Goal: Task Accomplishment & Management: Complete application form

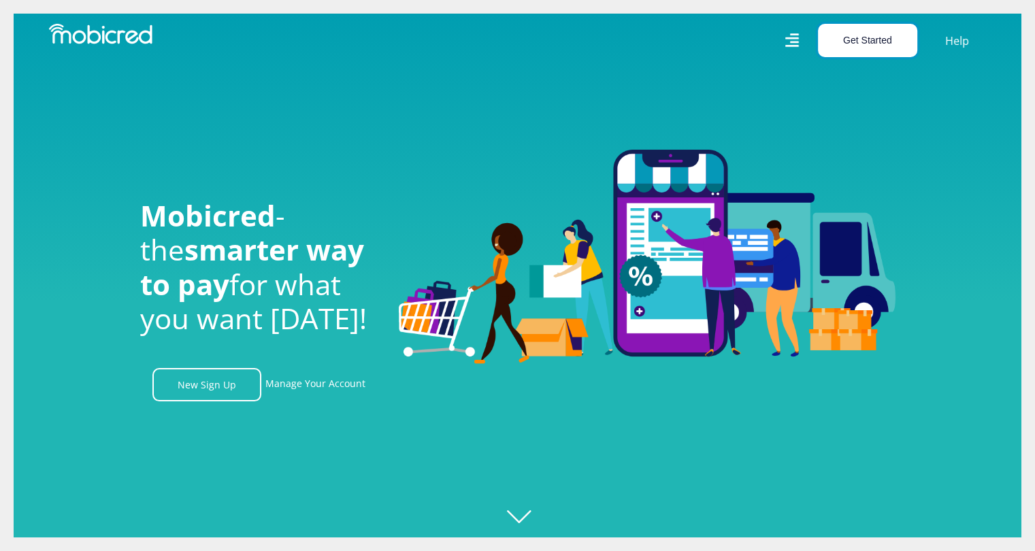
click at [882, 44] on button "Get Started" at bounding box center [867, 40] width 99 height 33
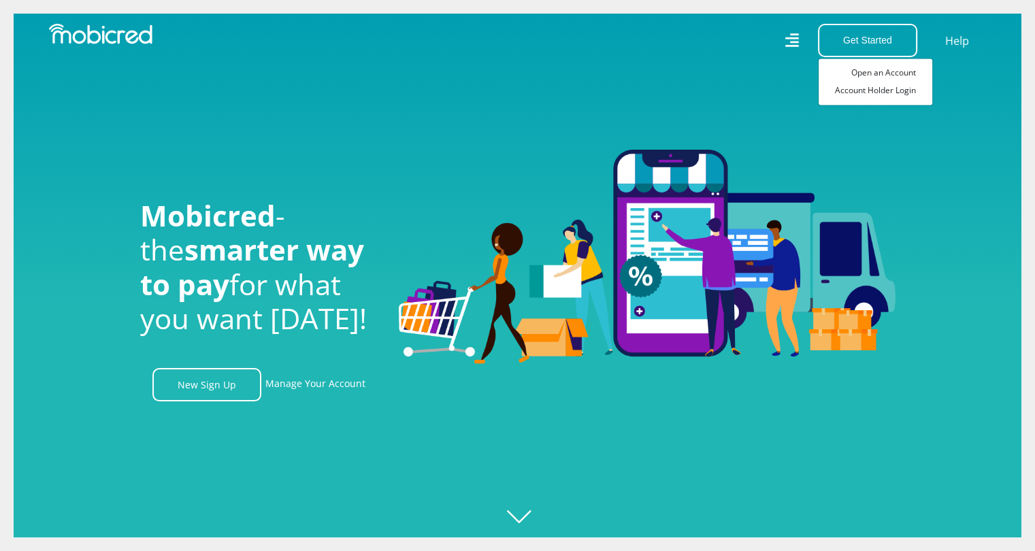
click at [193, 371] on div "Mobicred - the smarter way to pay for what you want today! New Sign Up Manage Y…" at bounding box center [259, 276] width 259 height 252
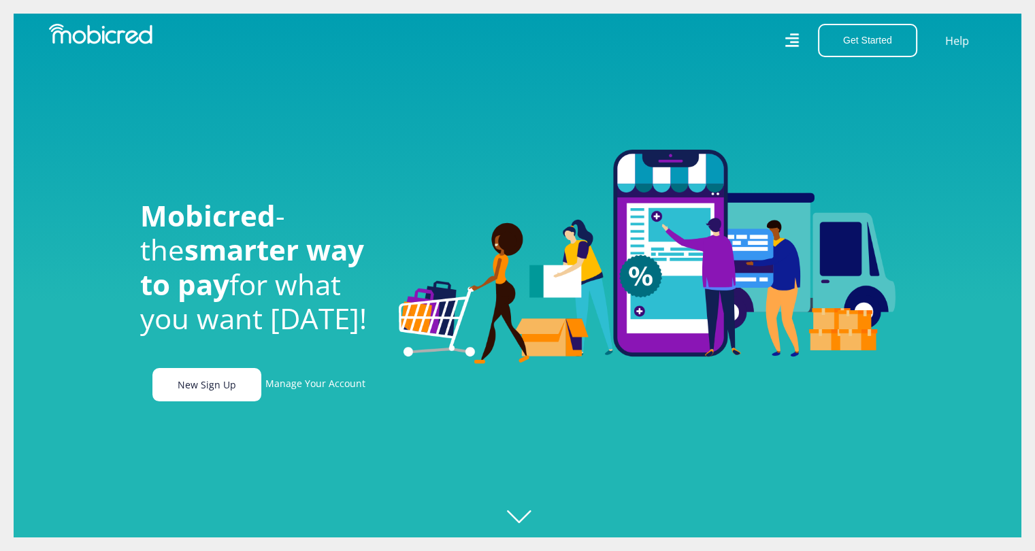
click at [191, 387] on link "New Sign Up" at bounding box center [206, 384] width 109 height 33
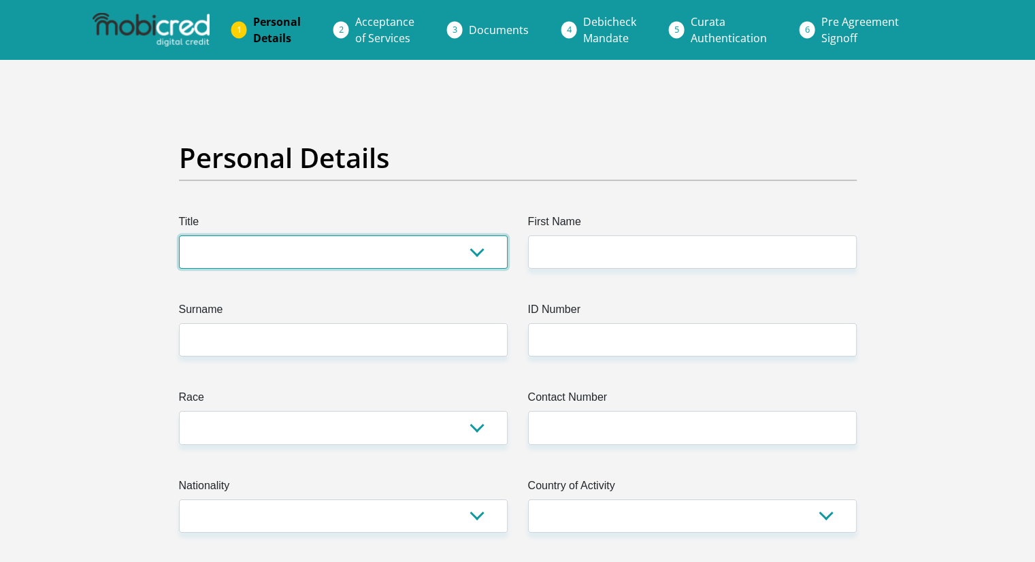
click at [257, 251] on select "Mr Ms Mrs Dr [PERSON_NAME]" at bounding box center [343, 251] width 329 height 33
select select "Mr"
click at [179, 235] on select "Mr Ms Mrs Dr [PERSON_NAME]" at bounding box center [343, 251] width 329 height 33
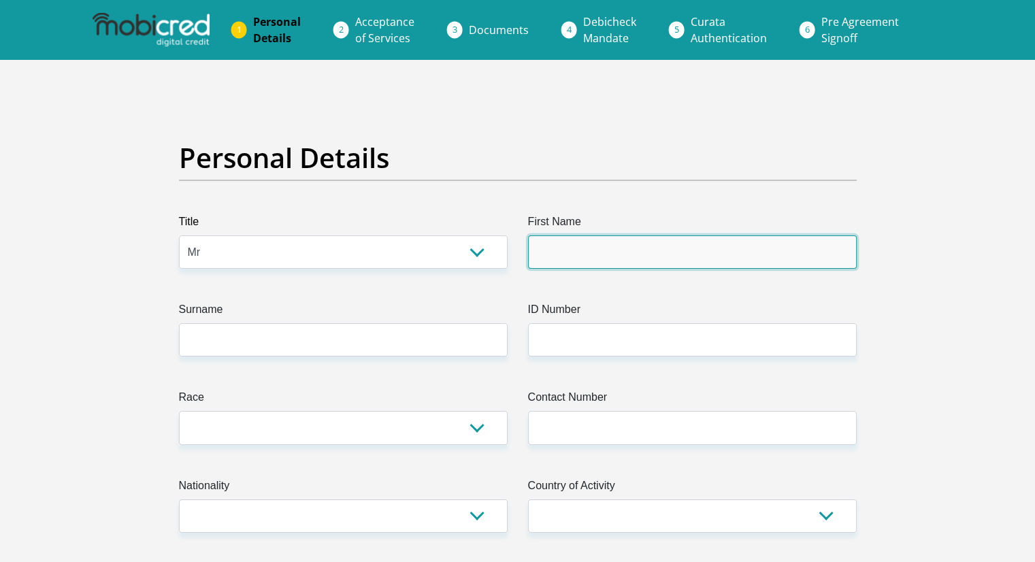
click at [561, 248] on input "First Name" at bounding box center [692, 251] width 329 height 33
type input "fhulufhelo"
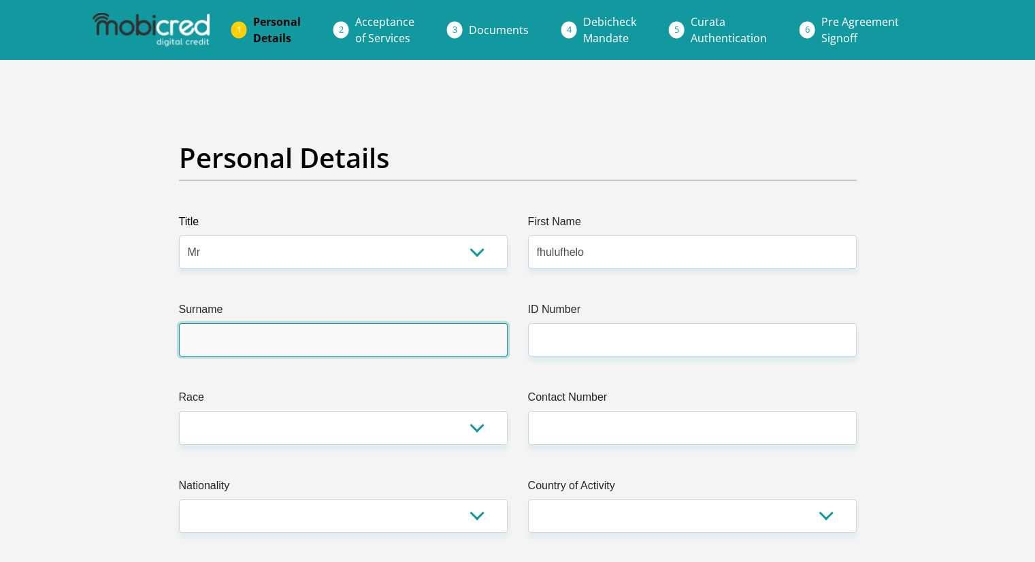
type input "manyatshe"
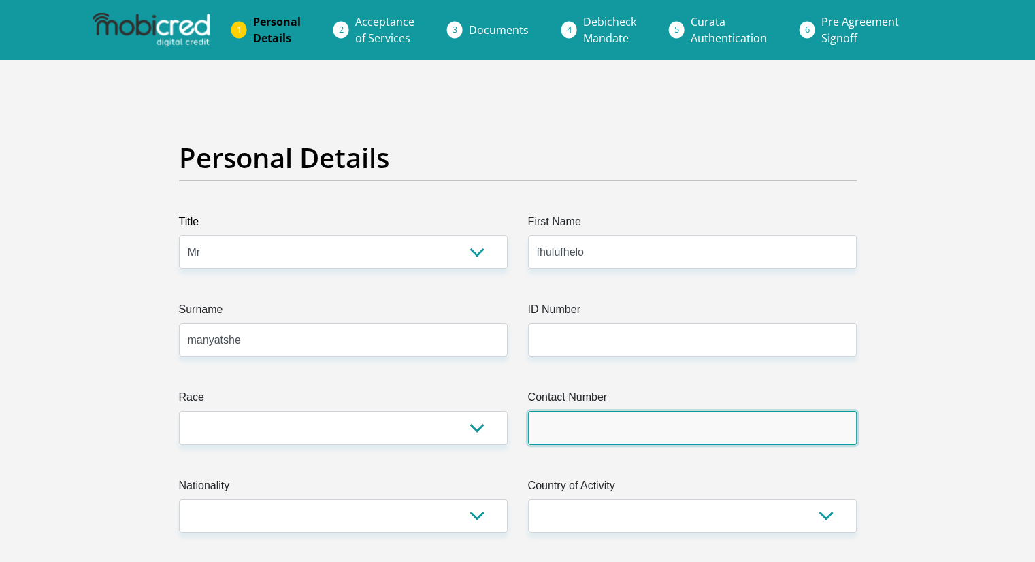
type input "0711599193"
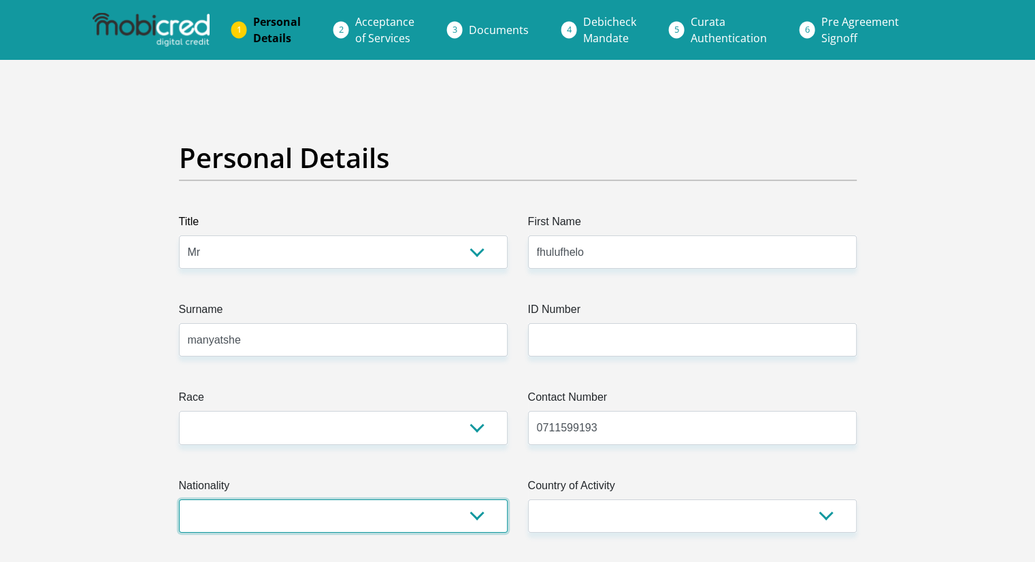
select select "ZAF"
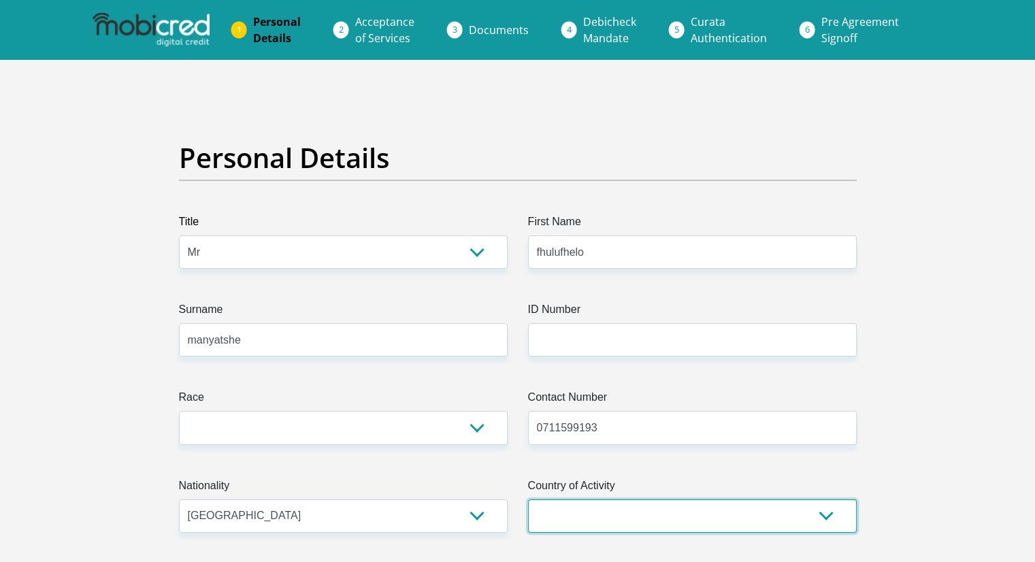
select select "ZAF"
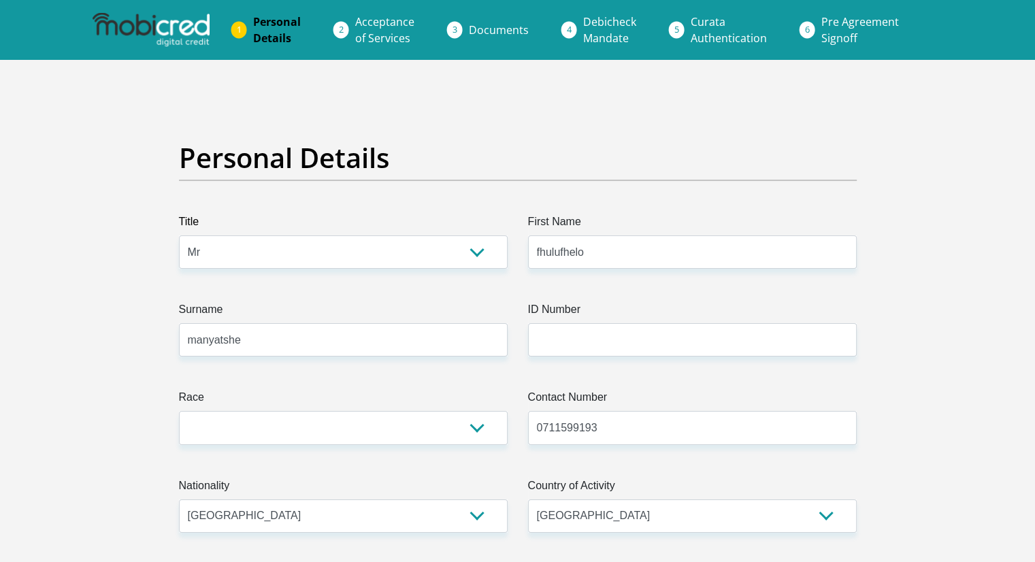
type input "18 Swempie Crescent"
type input "Johannesburg South"
type input "2190"
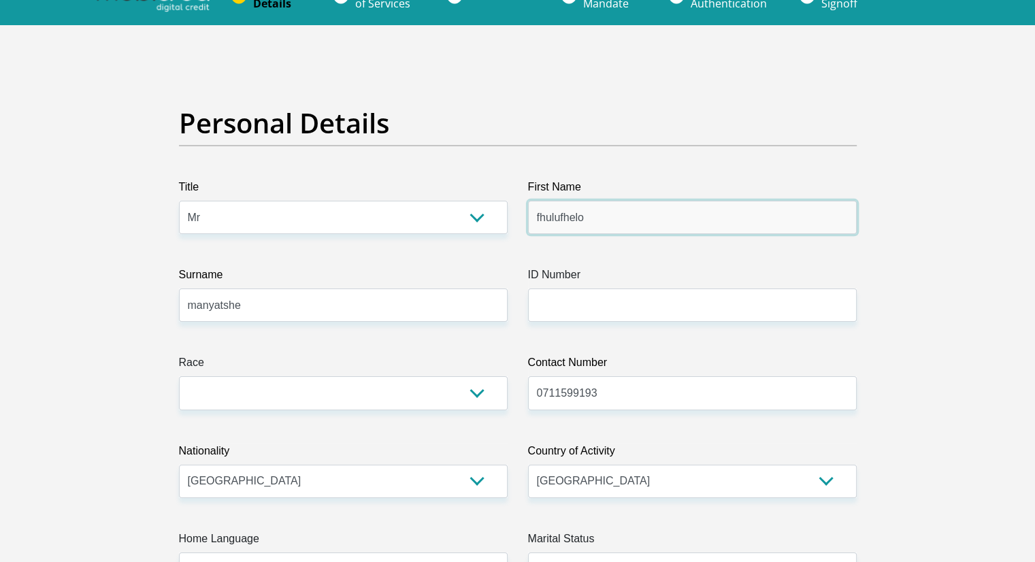
scroll to position [68, 0]
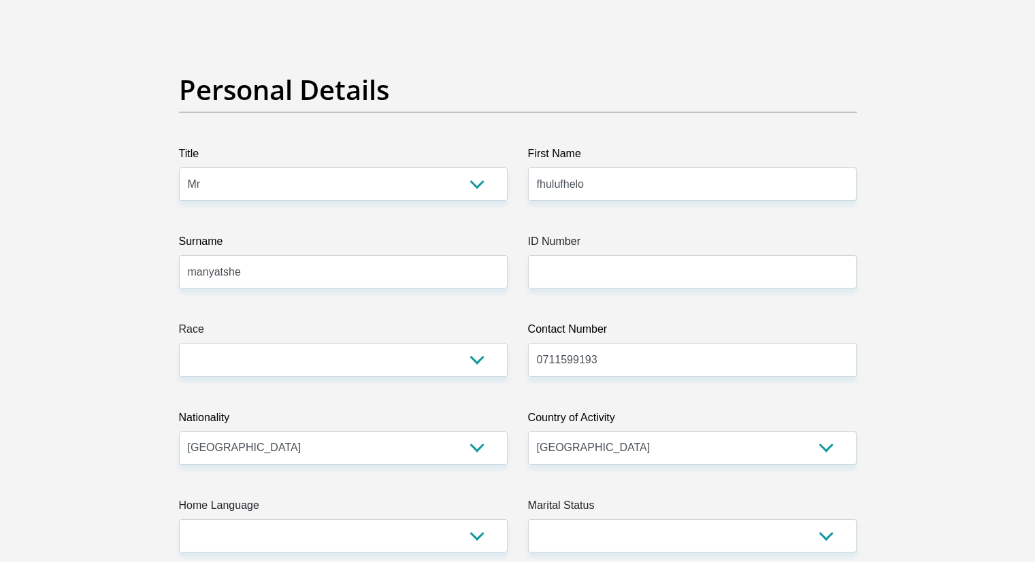
drag, startPoint x: 587, startPoint y: 252, endPoint x: 580, endPoint y: 265, distance: 14.6
click at [581, 263] on div "ID Number" at bounding box center [692, 260] width 329 height 55
click at [580, 265] on input "ID Number" at bounding box center [692, 271] width 329 height 33
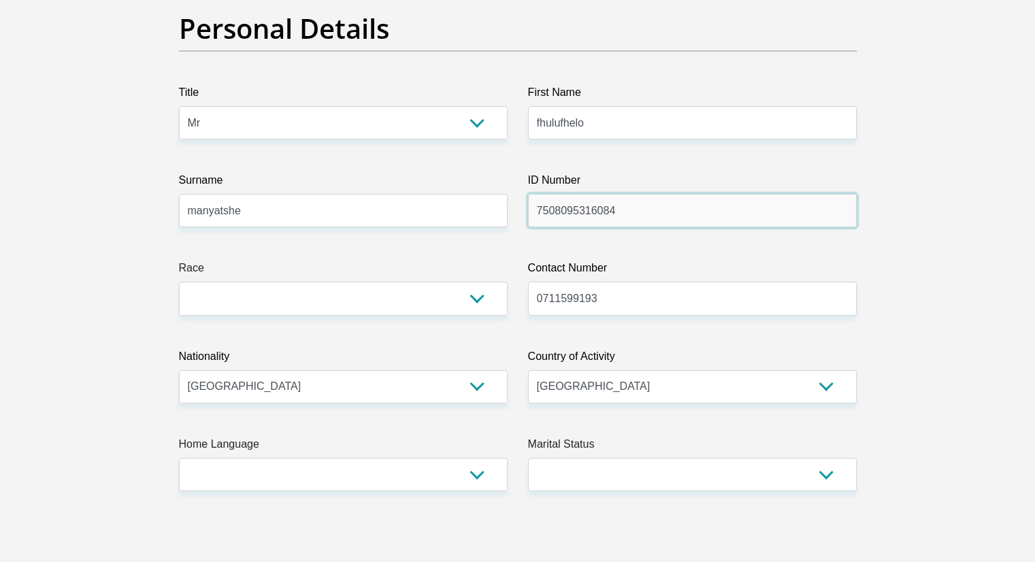
scroll to position [272, 0]
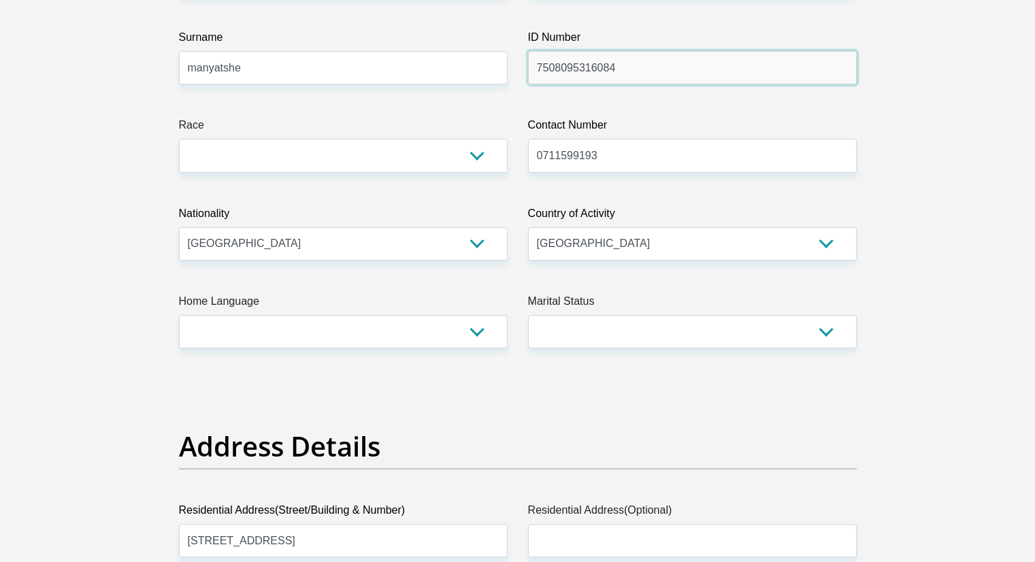
type input "7508095316084"
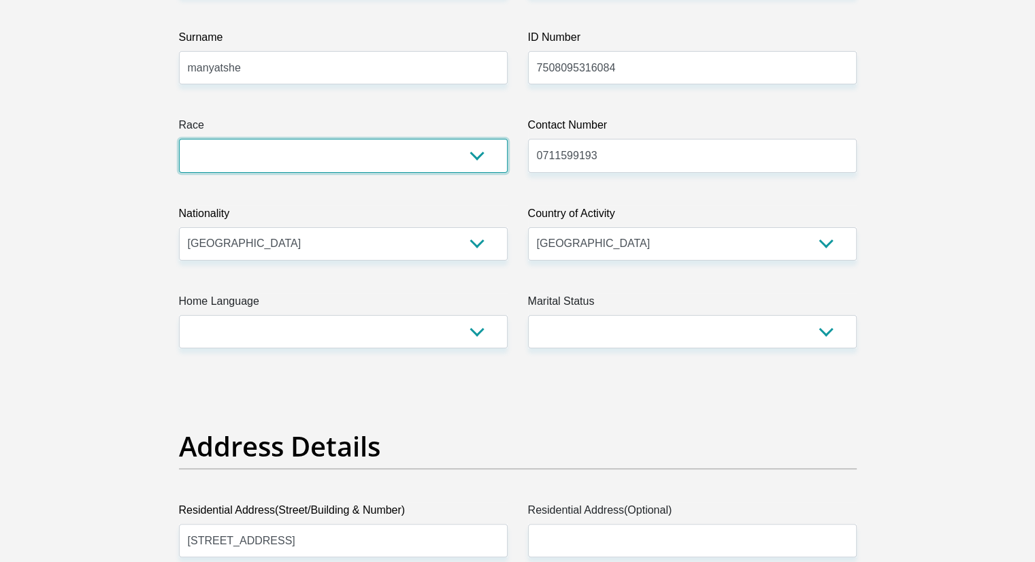
click at [335, 157] on select "Black Coloured Indian White Other" at bounding box center [343, 155] width 329 height 33
select select "1"
click at [179, 139] on select "Black Coloured Indian White Other" at bounding box center [343, 155] width 329 height 33
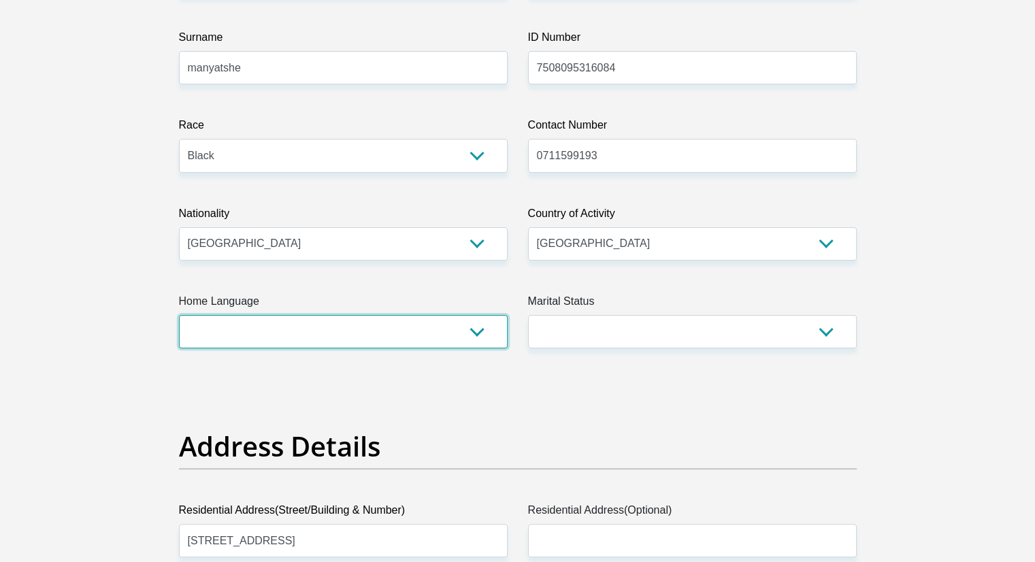
click at [314, 334] on select "Afrikaans English Sepedi South Ndebele Southern Sotho Swati Tsonga Tswana Venda…" at bounding box center [343, 331] width 329 height 33
select select "ven"
click at [179, 315] on select "Afrikaans English Sepedi South Ndebele Southern Sotho Swati Tsonga Tswana Venda…" at bounding box center [343, 331] width 329 height 33
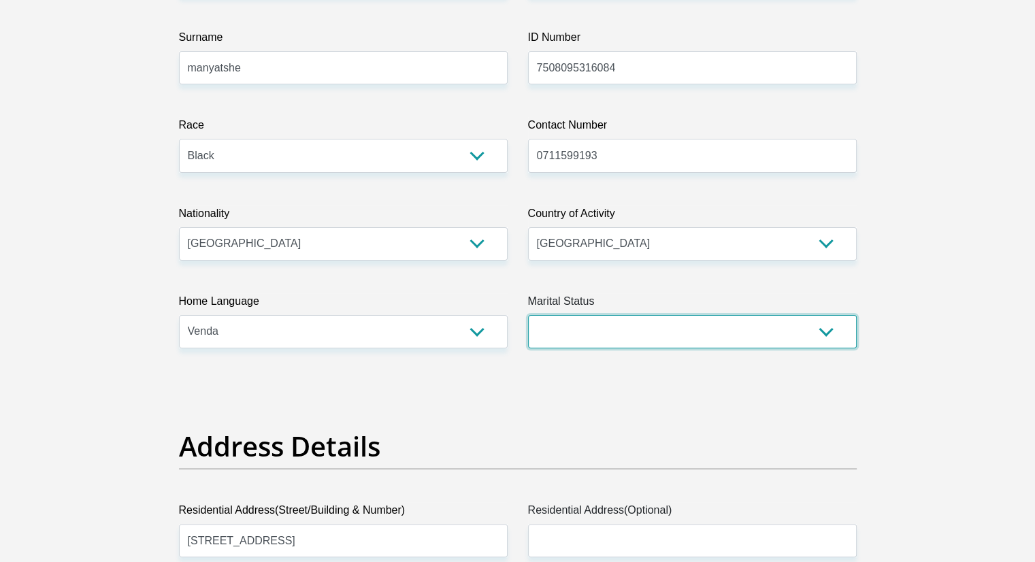
click at [686, 329] on select "Married ANC Single Divorced Widowed Married COP or Customary Law" at bounding box center [692, 331] width 329 height 33
select select "2"
click at [528, 315] on select "Married ANC Single Divorced Widowed Married COP or Customary Law" at bounding box center [692, 331] width 329 height 33
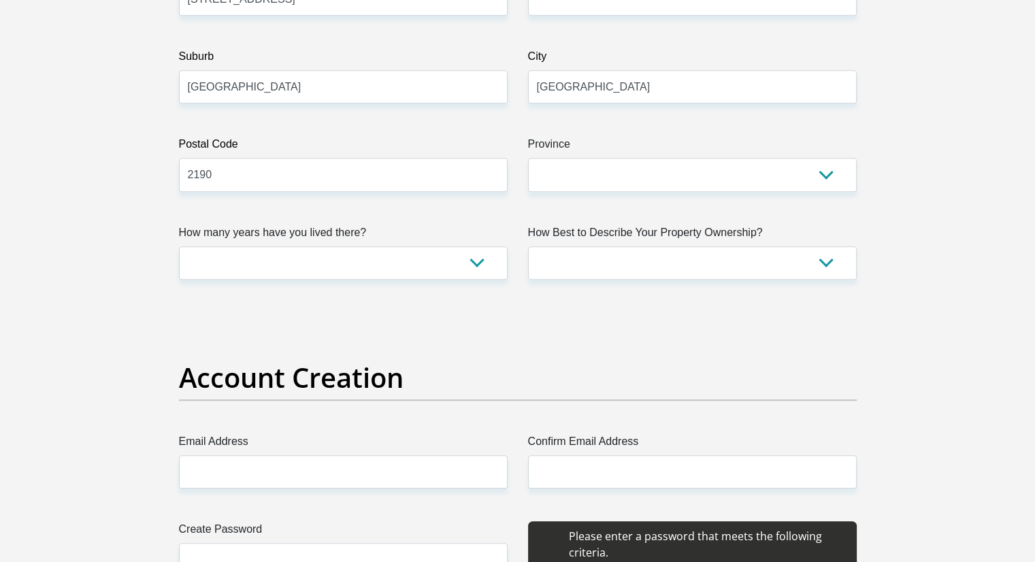
scroll to position [817, 0]
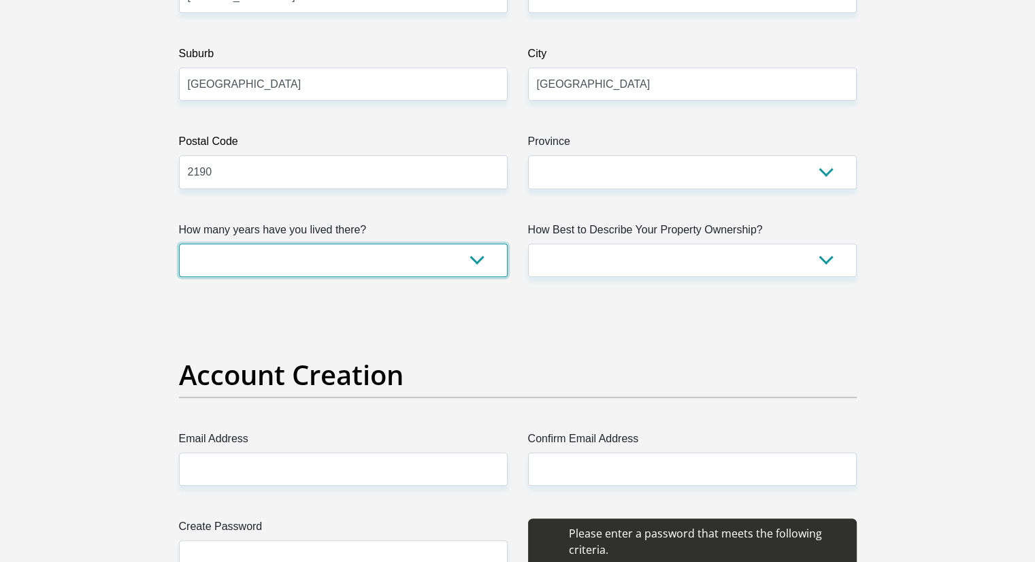
click at [478, 264] on select "less than 1 year 1-3 years 3-5 years 5+ years" at bounding box center [343, 260] width 329 height 33
select select "0"
click at [179, 244] on select "less than 1 year 1-3 years 3-5 years 5+ years" at bounding box center [343, 260] width 329 height 33
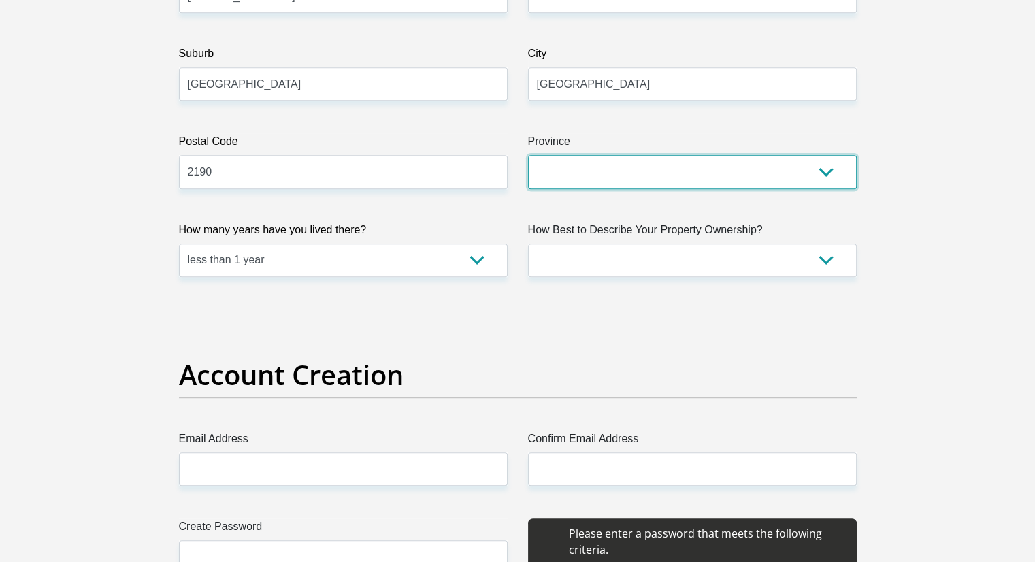
click at [740, 172] on select "Eastern Cape Free State Gauteng KwaZulu-Natal Limpopo Mpumalanga Northern Cape …" at bounding box center [692, 171] width 329 height 33
select select "Gauteng"
click at [528, 155] on select "Eastern Cape Free State Gauteng KwaZulu-Natal Limpopo Mpumalanga Northern Cape …" at bounding box center [692, 171] width 329 height 33
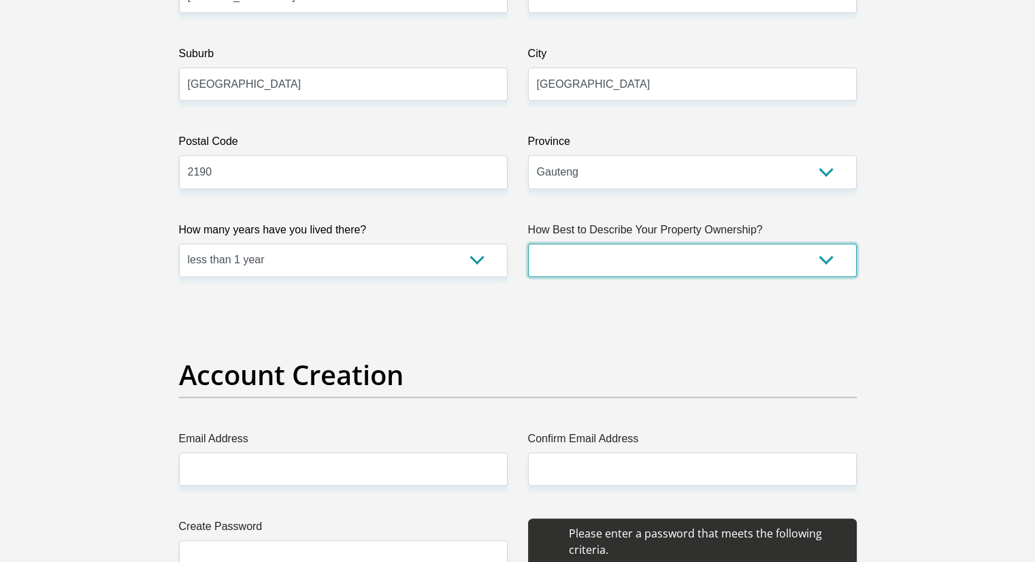
click at [687, 244] on select "Owned Rented Family Owned Company Dwelling" at bounding box center [692, 260] width 329 height 33
select select "Owned"
click at [528, 244] on select "Owned Rented Family Owned Company Dwelling" at bounding box center [692, 260] width 329 height 33
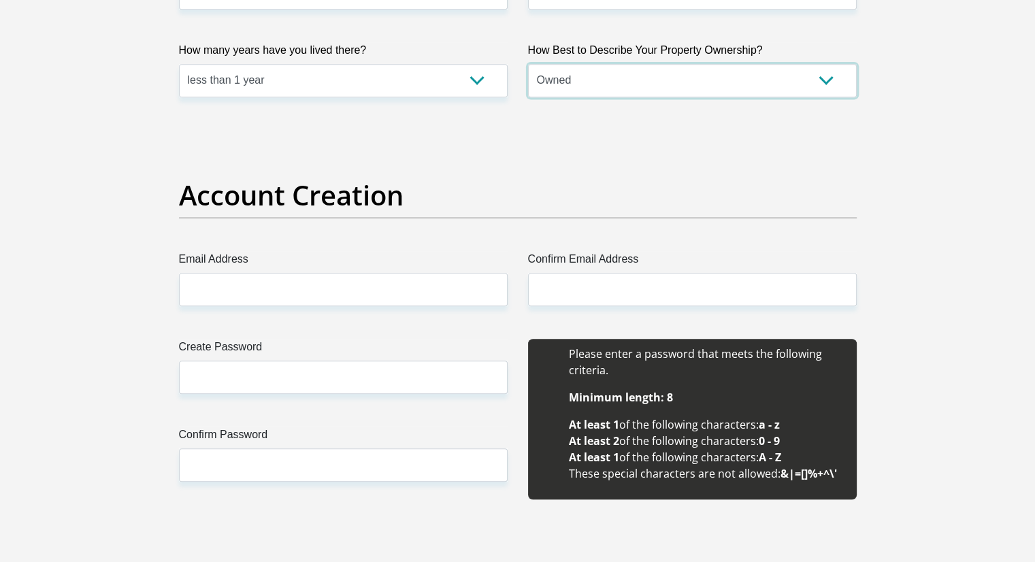
scroll to position [1021, 0]
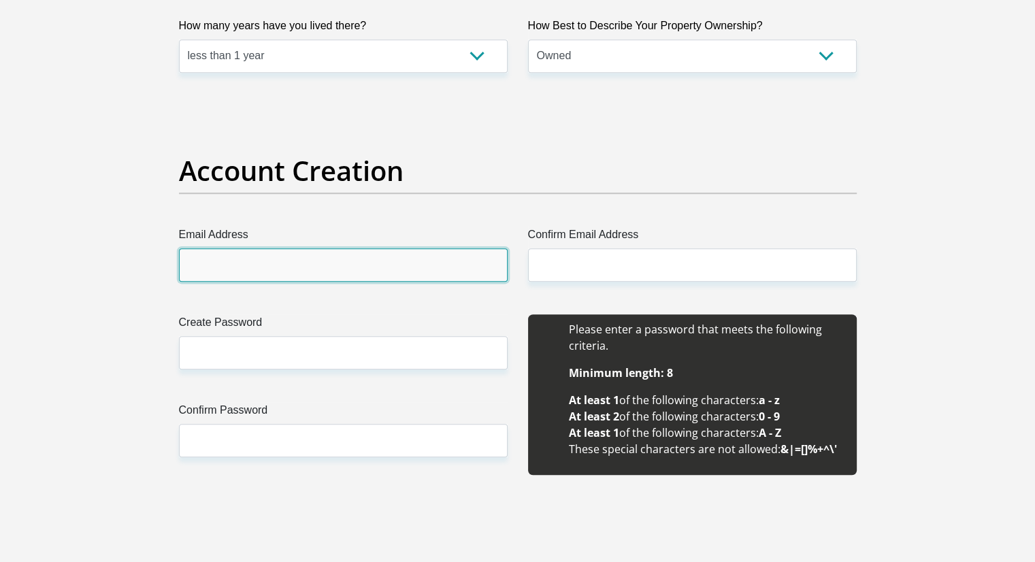
click at [283, 263] on input "Email Address" at bounding box center [343, 264] width 329 height 33
type input "fhuluman@gmail.com"
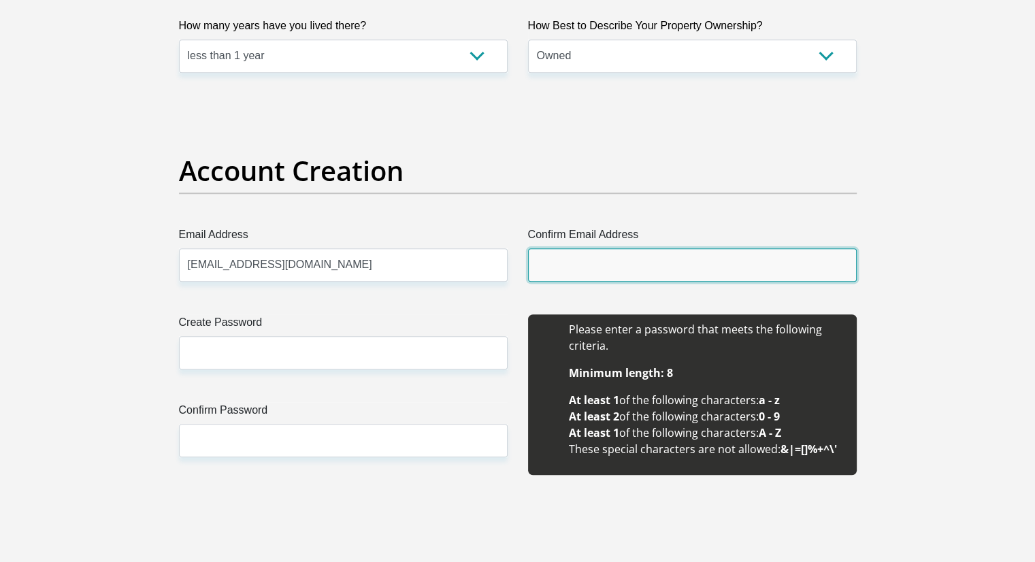
type input "fhuluman@gmail.com"
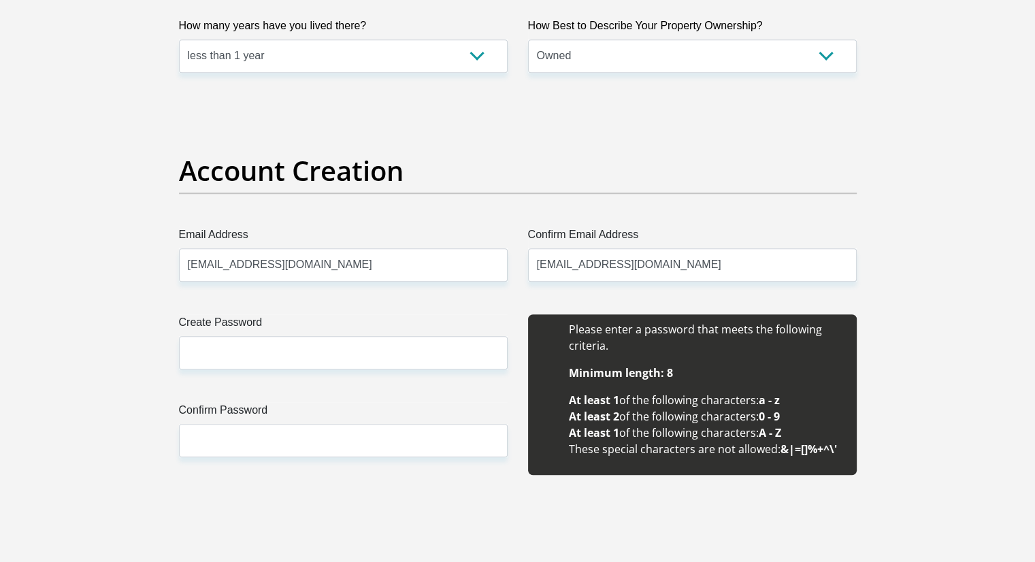
type input "fhulufhelo"
type input "manyatshe"
type input "0711599193"
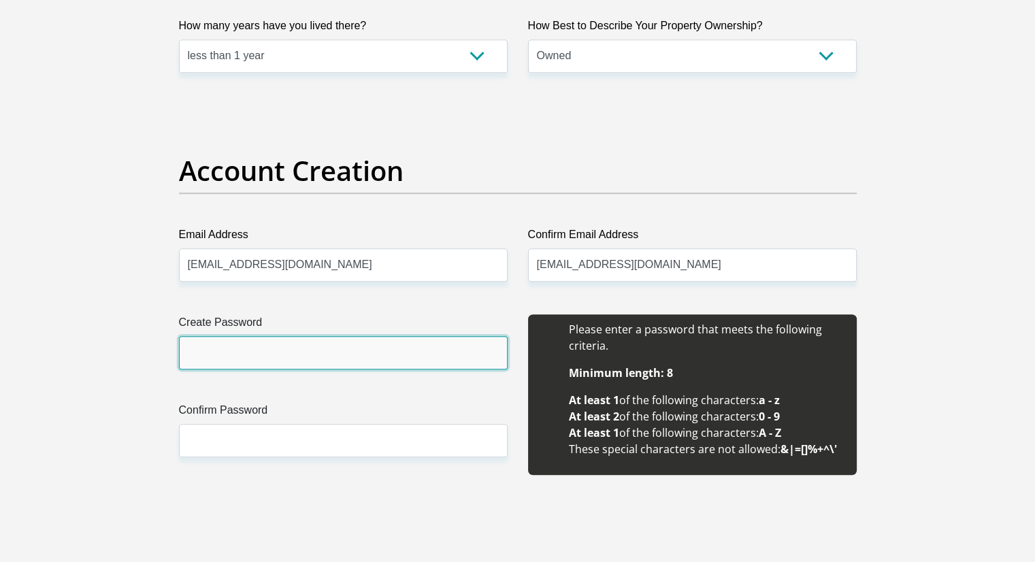
click at [260, 363] on input "Create Password" at bounding box center [343, 352] width 329 height 33
drag, startPoint x: 271, startPoint y: 349, endPoint x: 136, endPoint y: 368, distance: 136.1
type input "Fhuluman@1975"
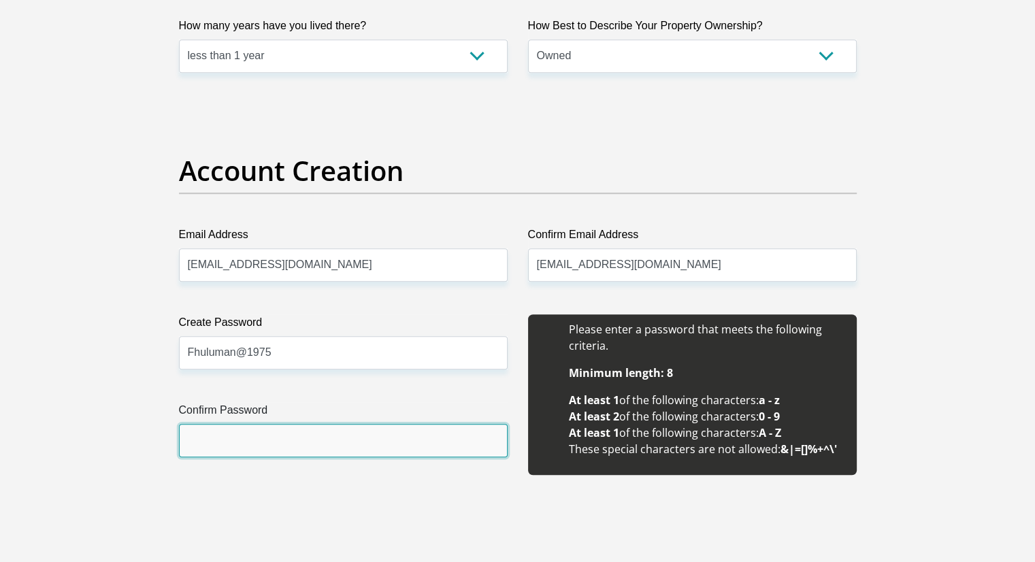
click at [245, 450] on input "Confirm Password" at bounding box center [343, 440] width 329 height 33
paste input "Fhuluman@1975"
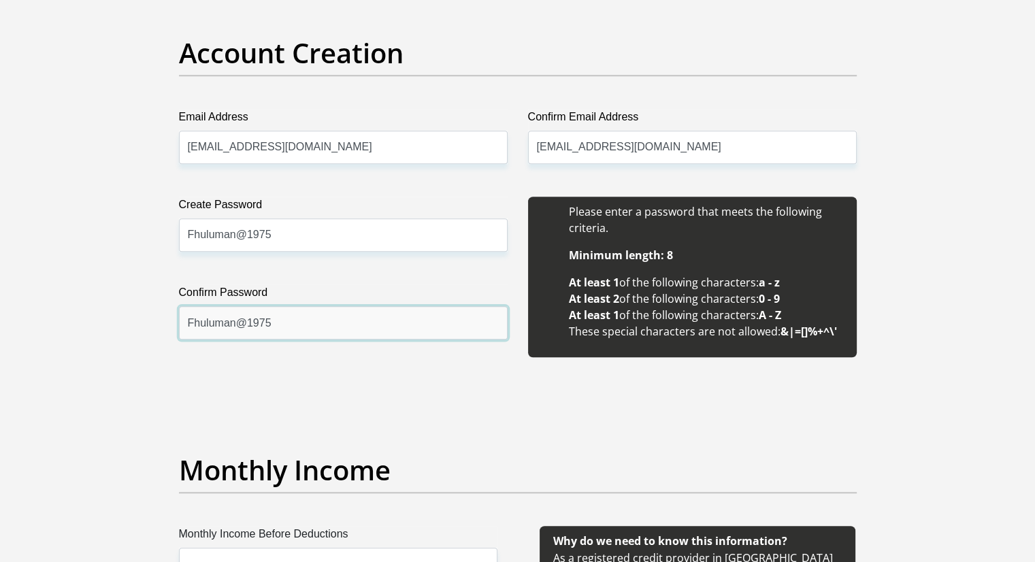
scroll to position [1293, 0]
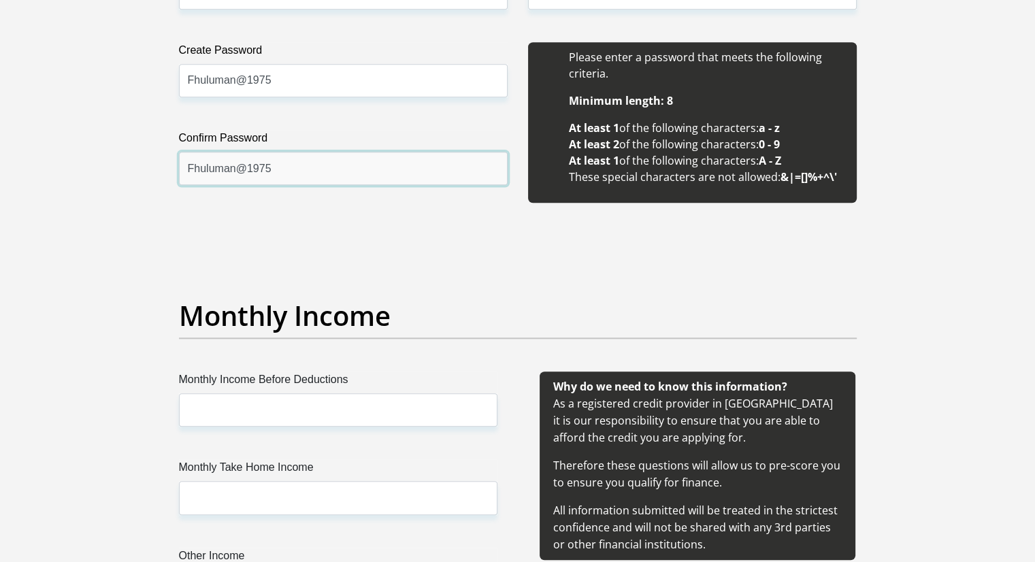
type input "Fhuluman@1975"
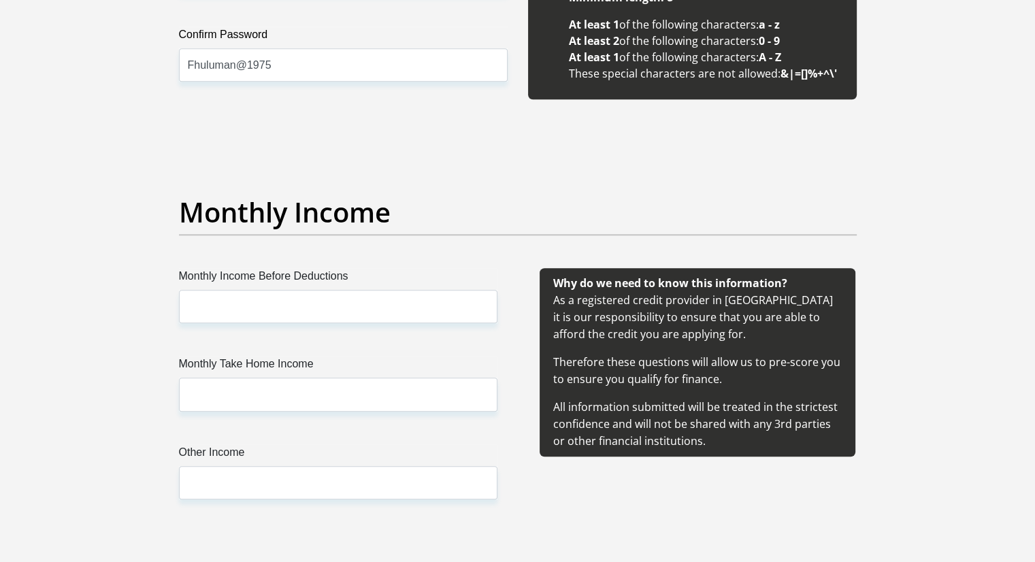
scroll to position [1497, 0]
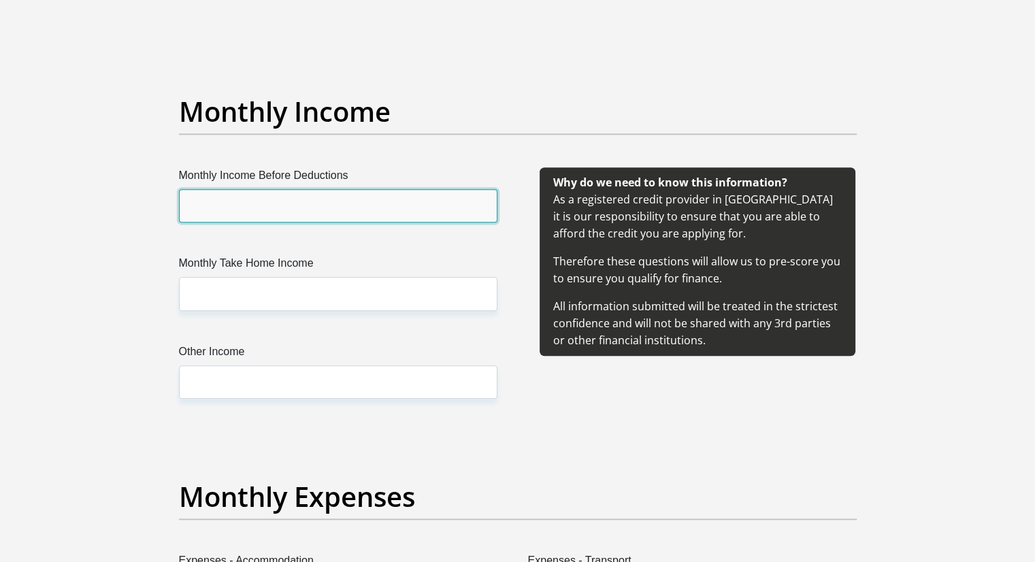
click at [324, 212] on input "Monthly Income Before Deductions" at bounding box center [338, 205] width 318 height 33
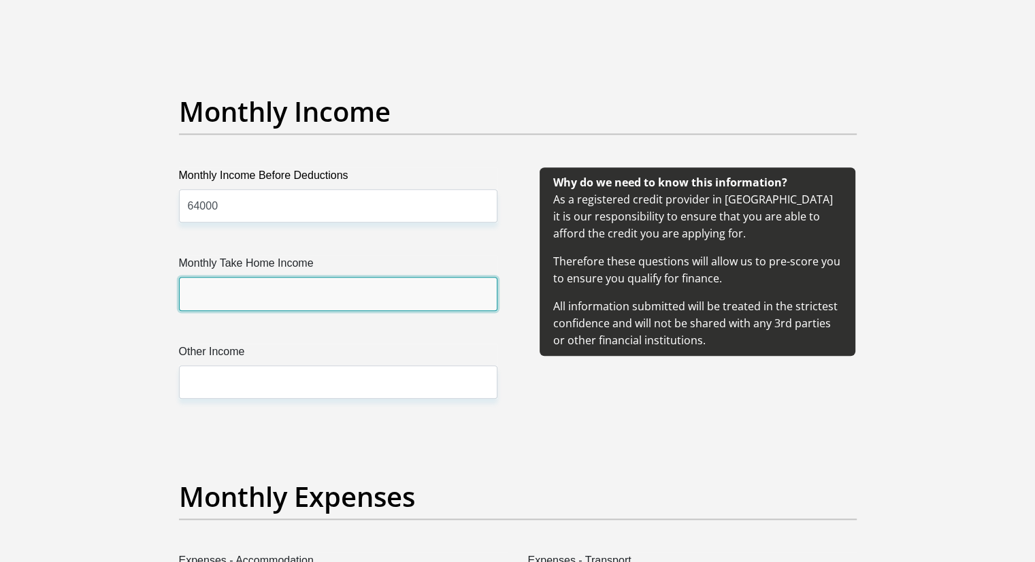
click at [208, 295] on input "Monthly Take Home Income" at bounding box center [338, 293] width 318 height 33
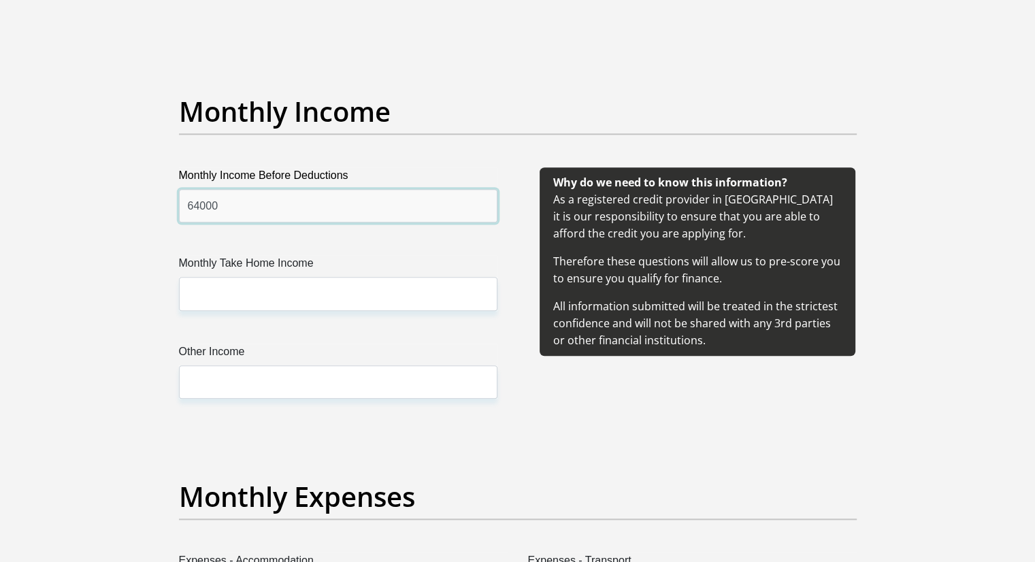
drag, startPoint x: 227, startPoint y: 211, endPoint x: 178, endPoint y: 208, distance: 49.8
click at [178, 208] on div "Monthly Income Before Deductions 64000" at bounding box center [338, 194] width 339 height 55
paste input "102.87978"
click at [230, 208] on input "1028797" at bounding box center [338, 205] width 318 height 33
type input "102879"
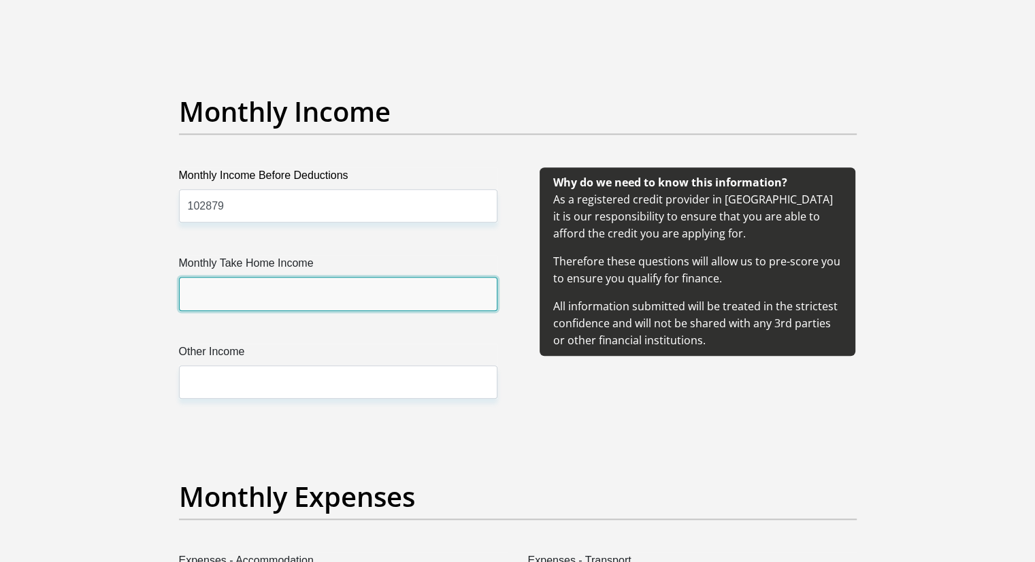
click at [197, 289] on input "Monthly Take Home Income" at bounding box center [338, 293] width 318 height 33
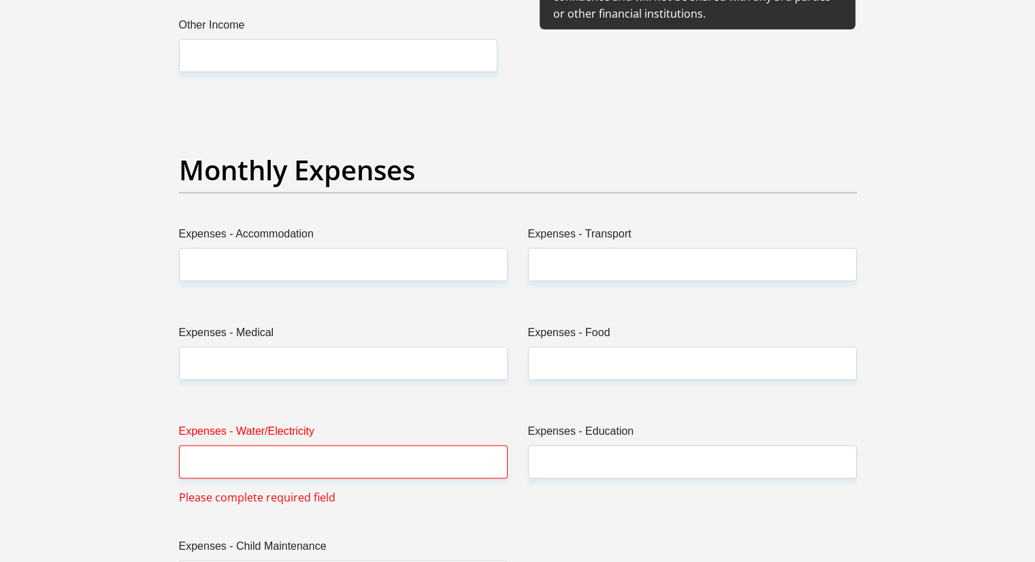
scroll to position [1837, 0]
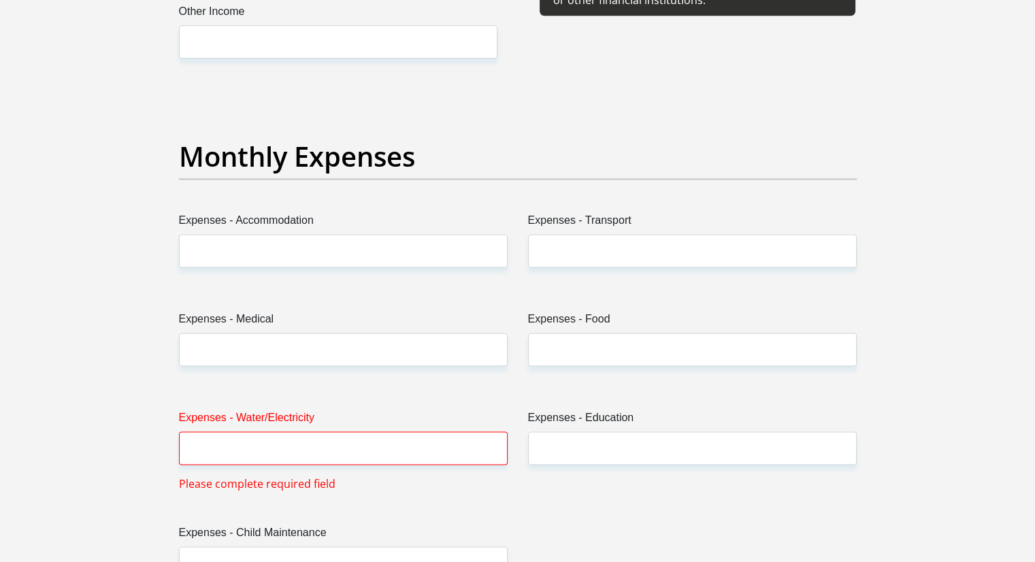
type input "64167"
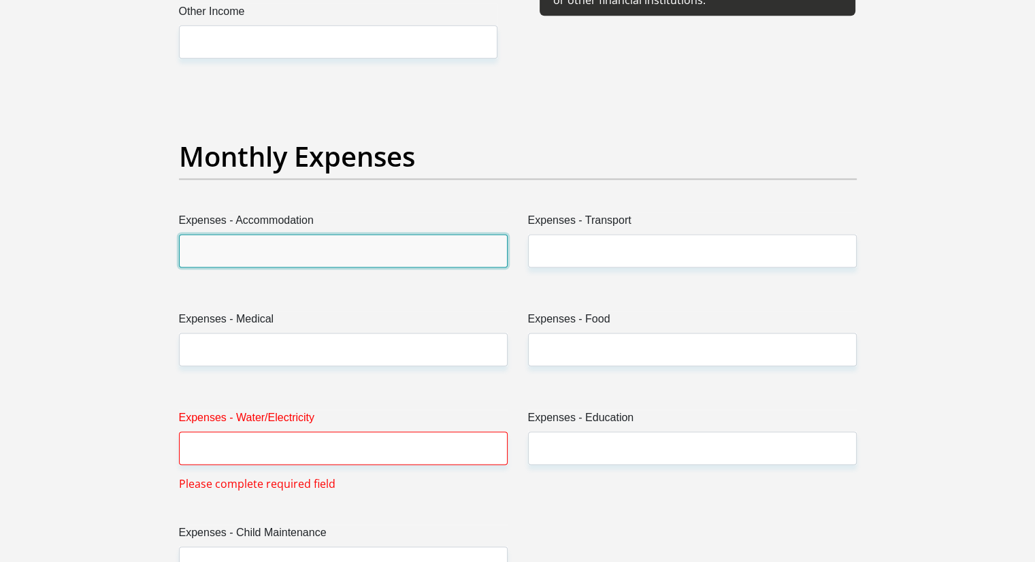
click at [225, 249] on input "Expenses - Accommodation" at bounding box center [343, 250] width 329 height 33
type input "13000"
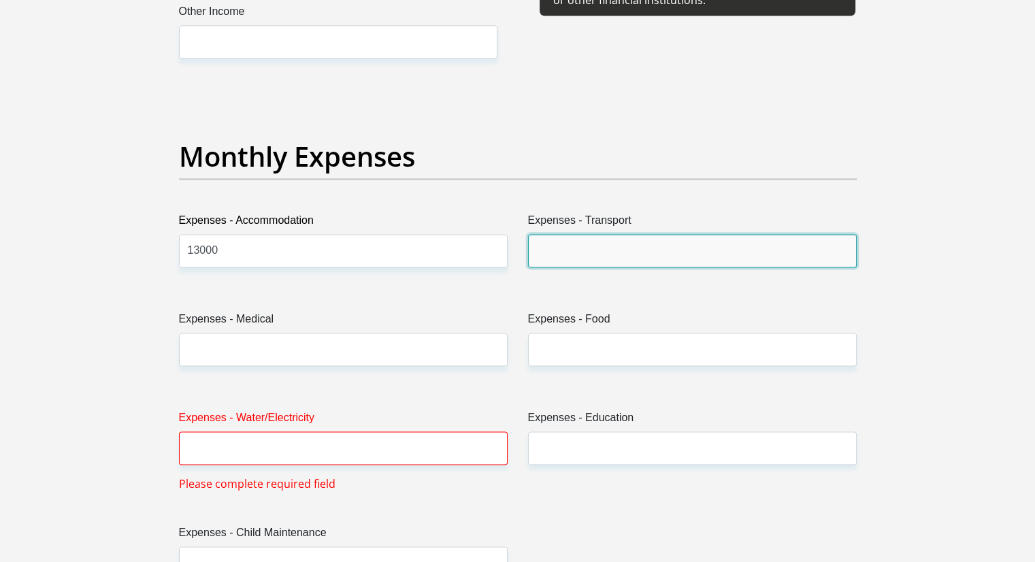
click at [561, 255] on input "Expenses - Transport" at bounding box center [692, 250] width 329 height 33
type input "3000"
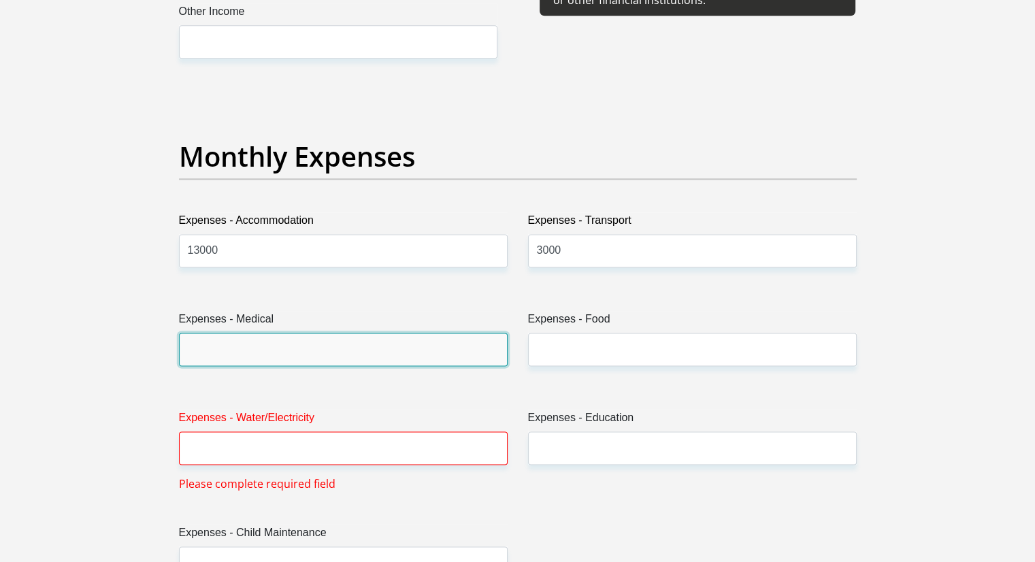
click at [276, 346] on input "Expenses - Medical" at bounding box center [343, 349] width 329 height 33
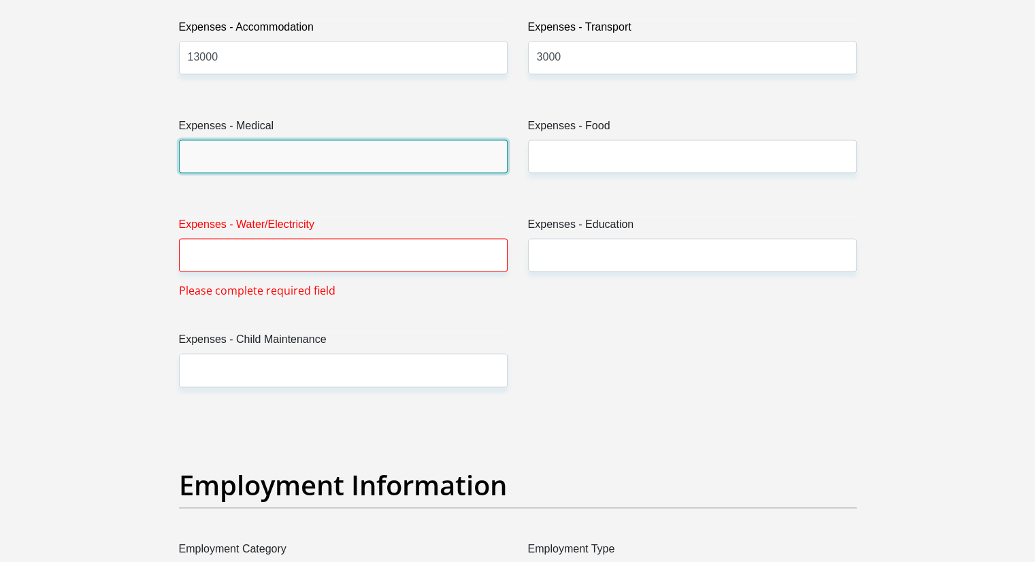
scroll to position [2042, 0]
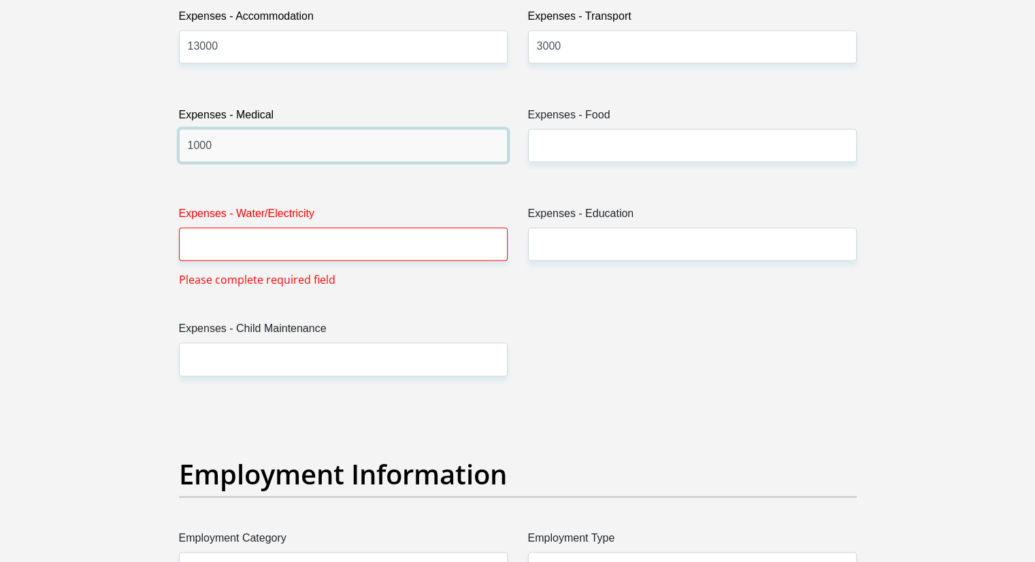
type input "1000"
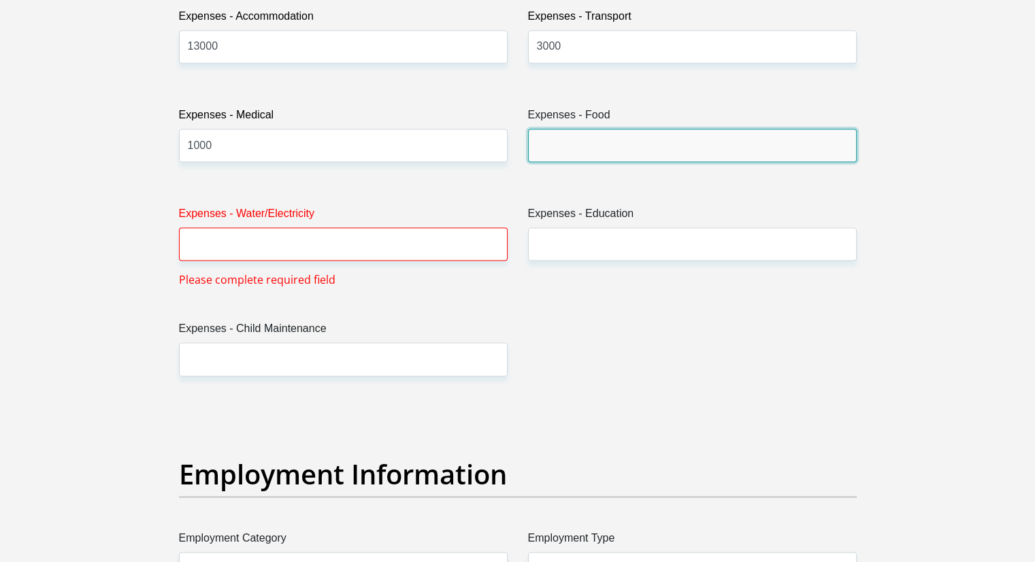
click at [588, 135] on input "Expenses - Food" at bounding box center [692, 145] width 329 height 33
type input "3000"
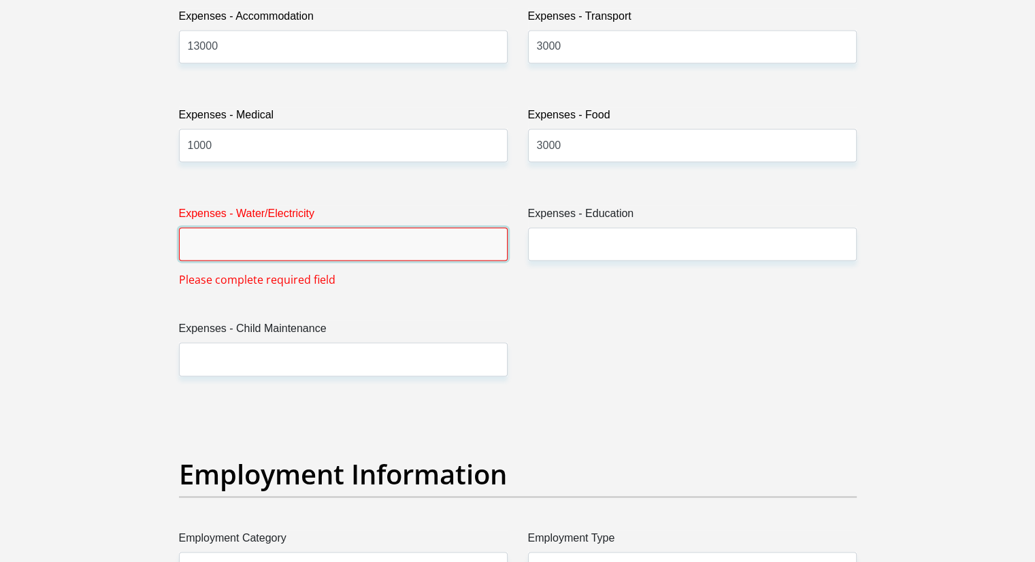
click at [313, 250] on input "Expenses - Water/Electricity" at bounding box center [343, 243] width 329 height 33
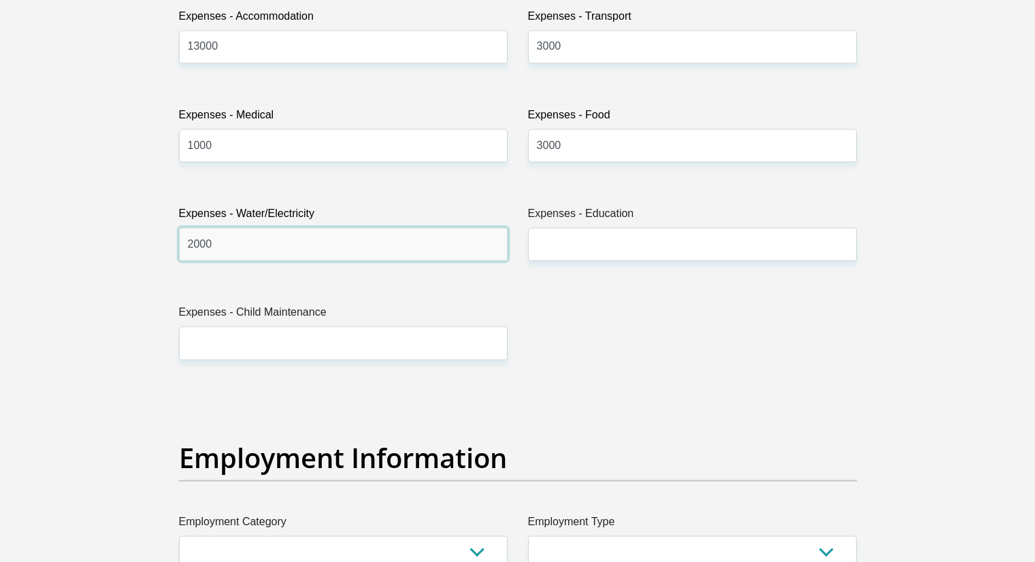
type input "2000"
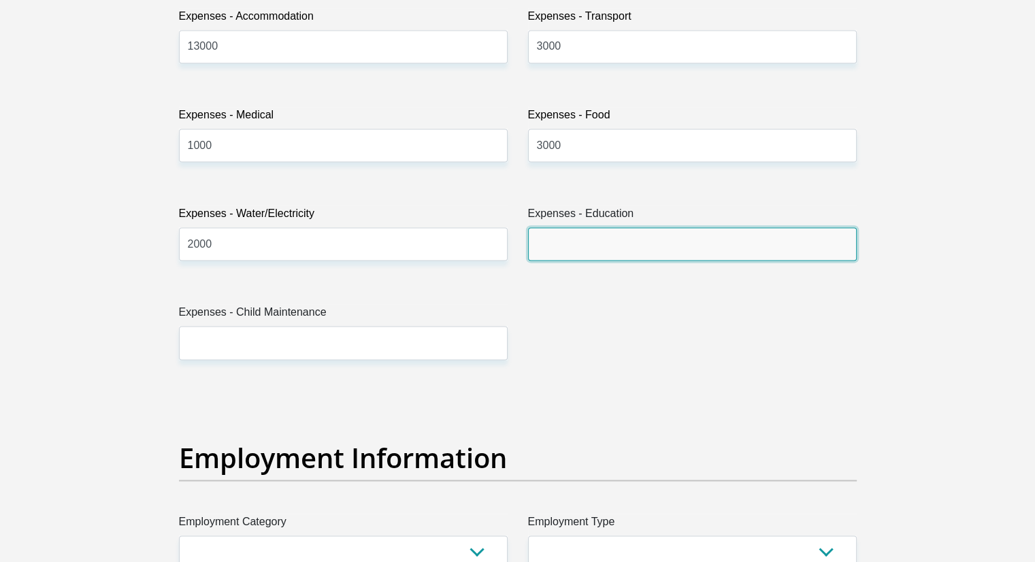
click at [599, 242] on input "Expenses - Education" at bounding box center [692, 243] width 329 height 33
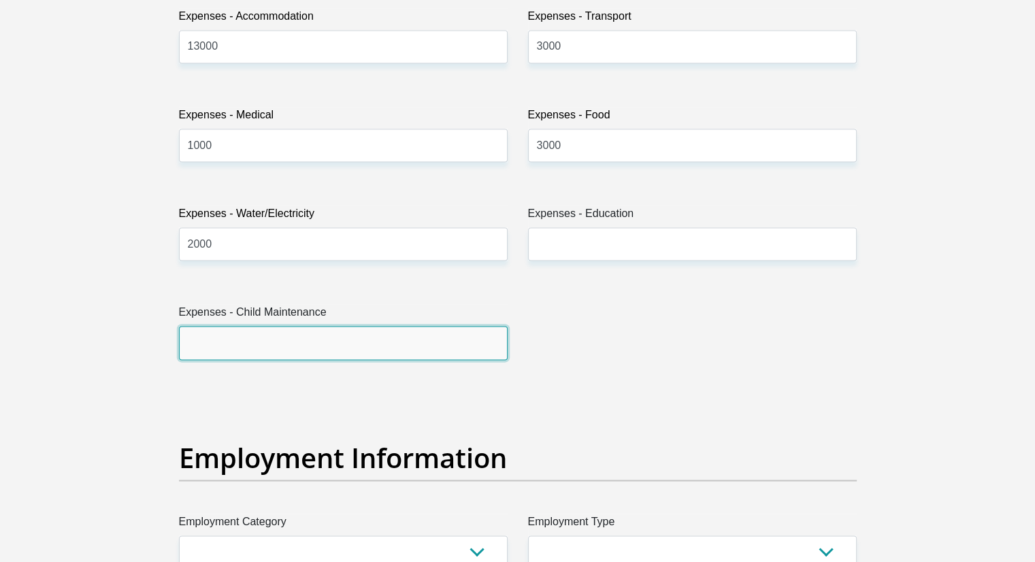
click at [269, 348] on input "Expenses - Child Maintenance" at bounding box center [343, 342] width 329 height 33
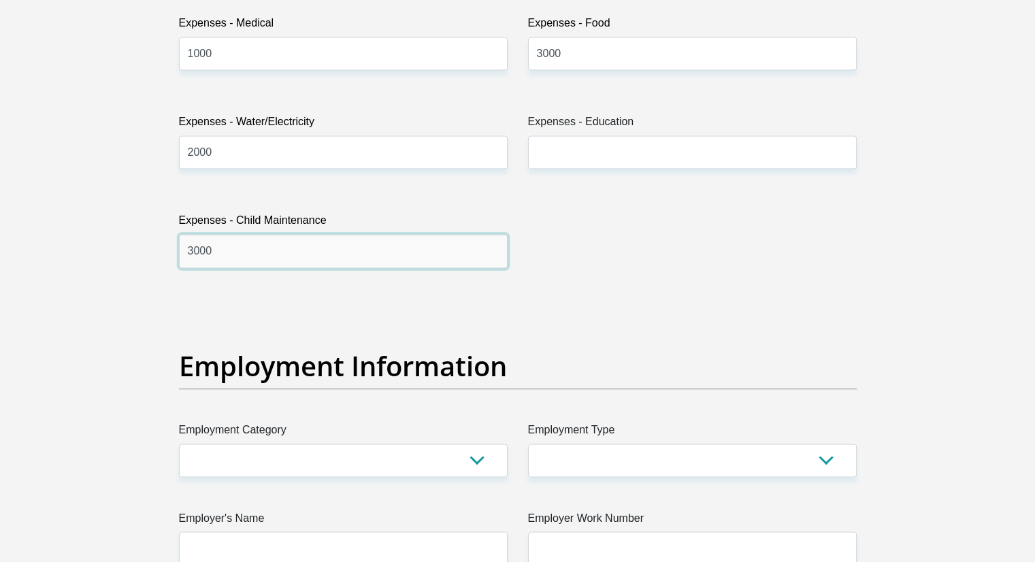
scroll to position [2314, 0]
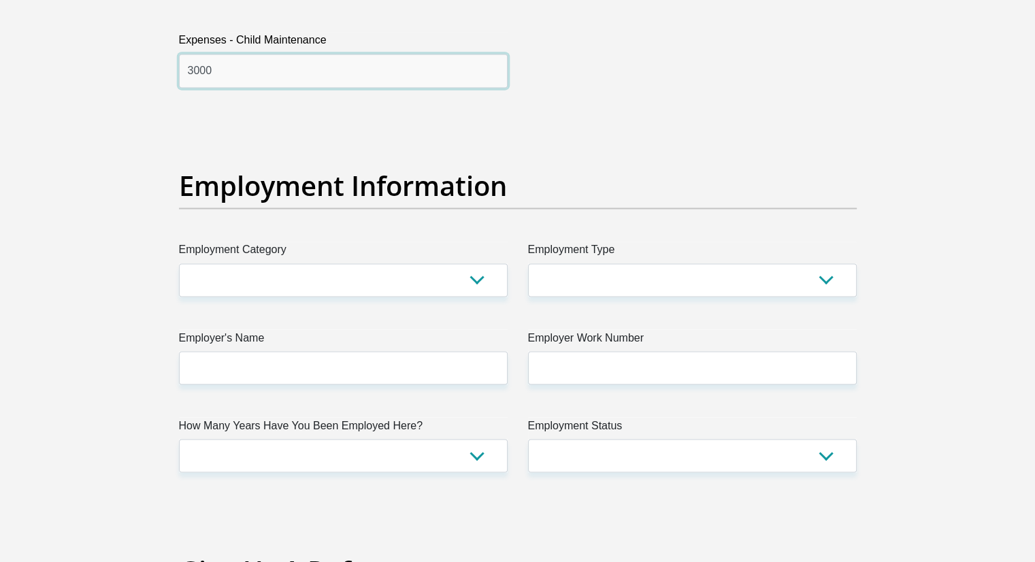
type input "3000"
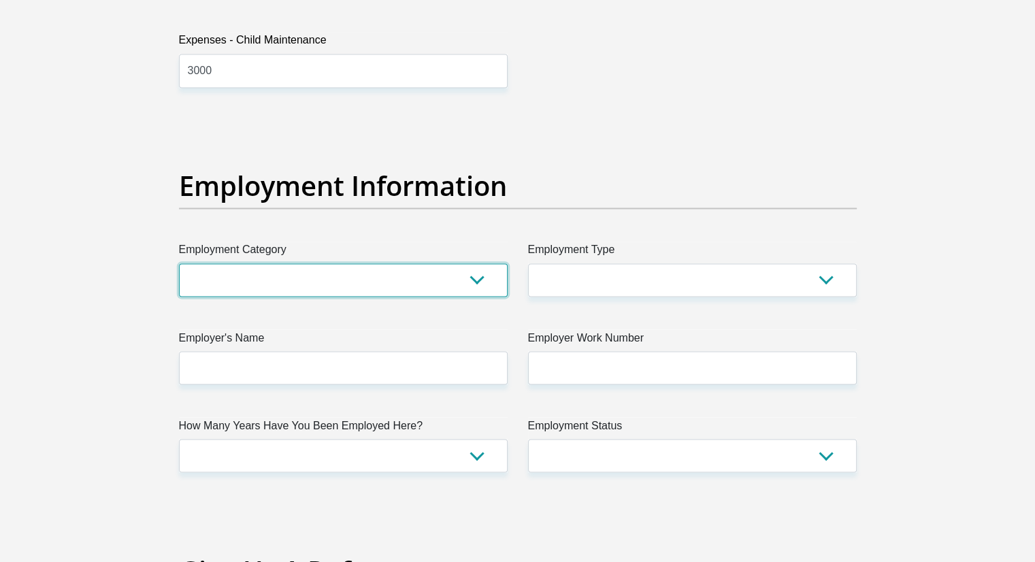
click at [299, 276] on select "AGRICULTURE ALCOHOL & TOBACCO CONSTRUCTION MATERIALS METALLURGY EQUIPMENT FOR R…" at bounding box center [343, 279] width 329 height 33
select select "75"
click at [179, 263] on select "AGRICULTURE ALCOHOL & TOBACCO CONSTRUCTION MATERIALS METALLURGY EQUIPMENT FOR R…" at bounding box center [343, 279] width 329 height 33
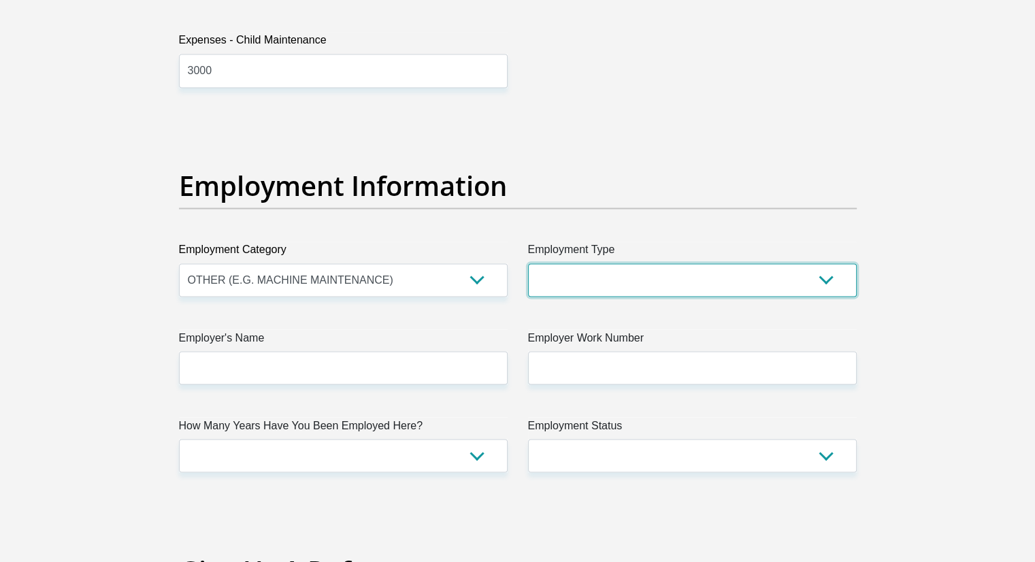
click at [747, 280] on select "College/Lecturer Craft Seller Creative Driver Executive Farmer Forces - Non Com…" at bounding box center [692, 279] width 329 height 33
select select "Manager"
click at [528, 263] on select "College/Lecturer Craft Seller Creative Driver Executive Farmer Forces - Non Com…" at bounding box center [692, 279] width 329 height 33
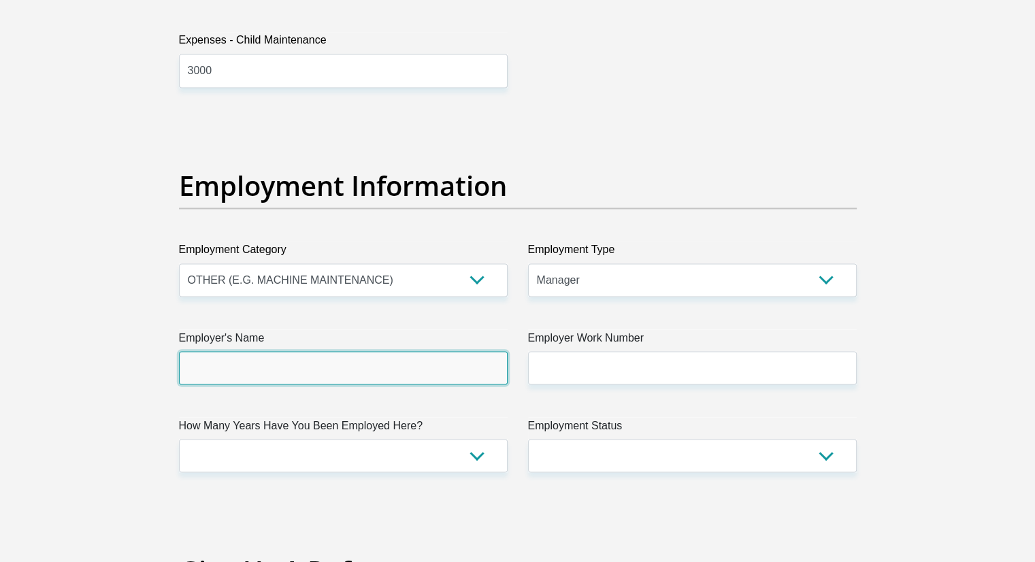
click at [256, 367] on input "Employer's Name" at bounding box center [343, 367] width 329 height 33
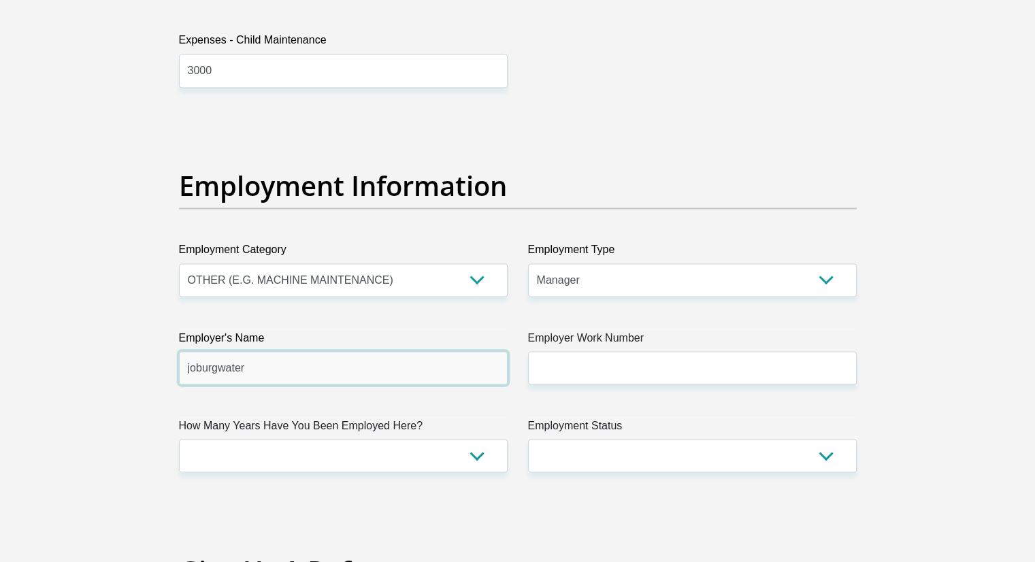
click at [225, 365] on input "joburgwater" at bounding box center [343, 367] width 329 height 33
click at [218, 367] on input "joburgwater" at bounding box center [343, 367] width 329 height 33
type input "joburgwater"
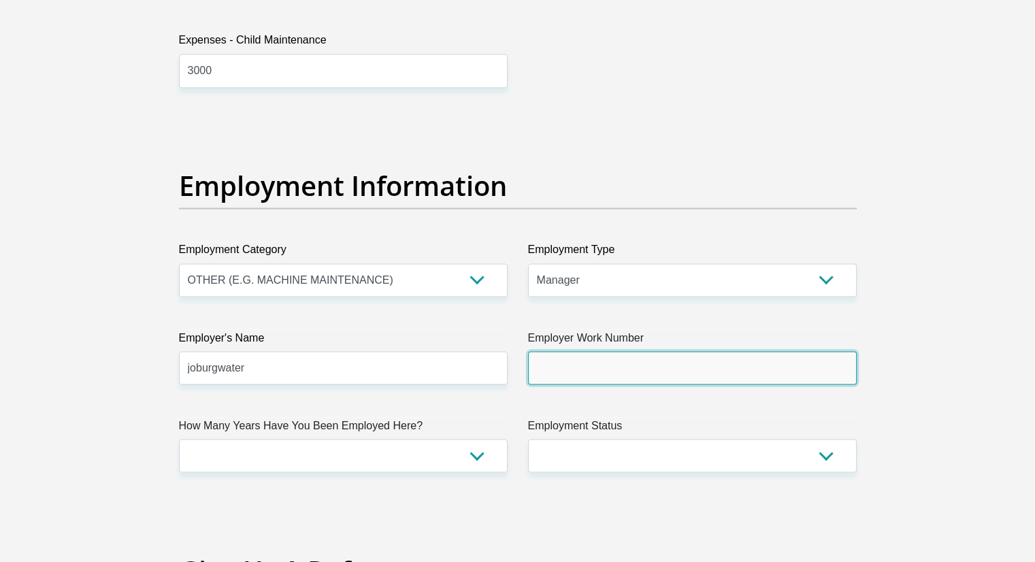
click at [589, 376] on input "Employer Work Number" at bounding box center [692, 367] width 329 height 33
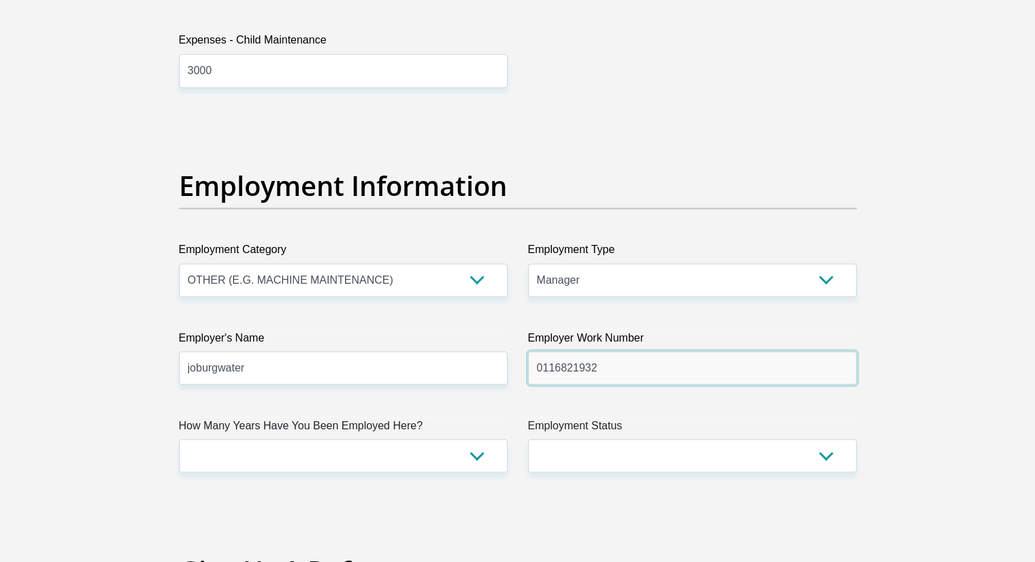
type input "0116821932"
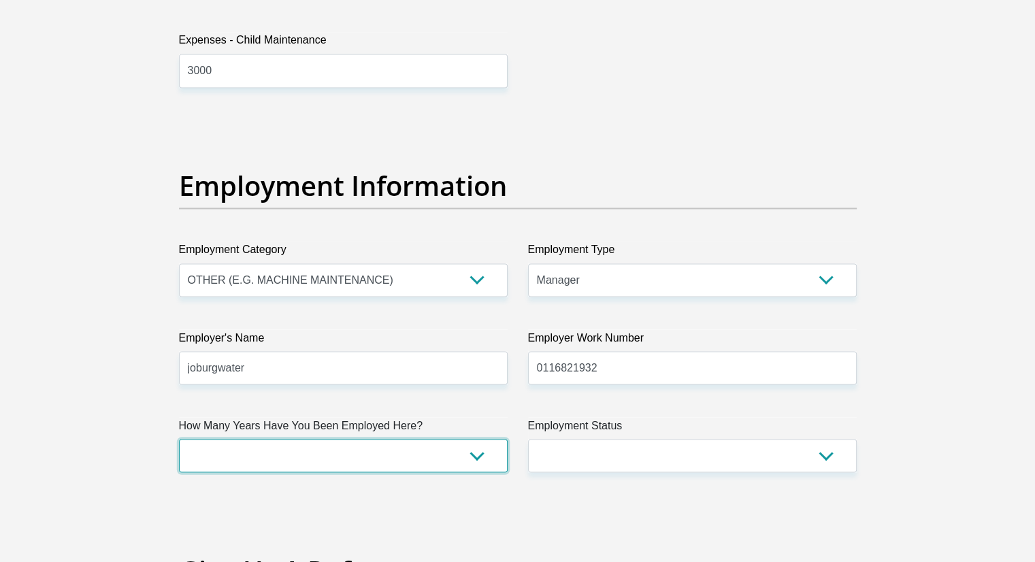
click at [351, 452] on select "less than 1 year 1-3 years 3-5 years 5+ years" at bounding box center [343, 455] width 329 height 33
select select "24"
click at [179, 439] on select "less than 1 year 1-3 years 3-5 years 5+ years" at bounding box center [343, 455] width 329 height 33
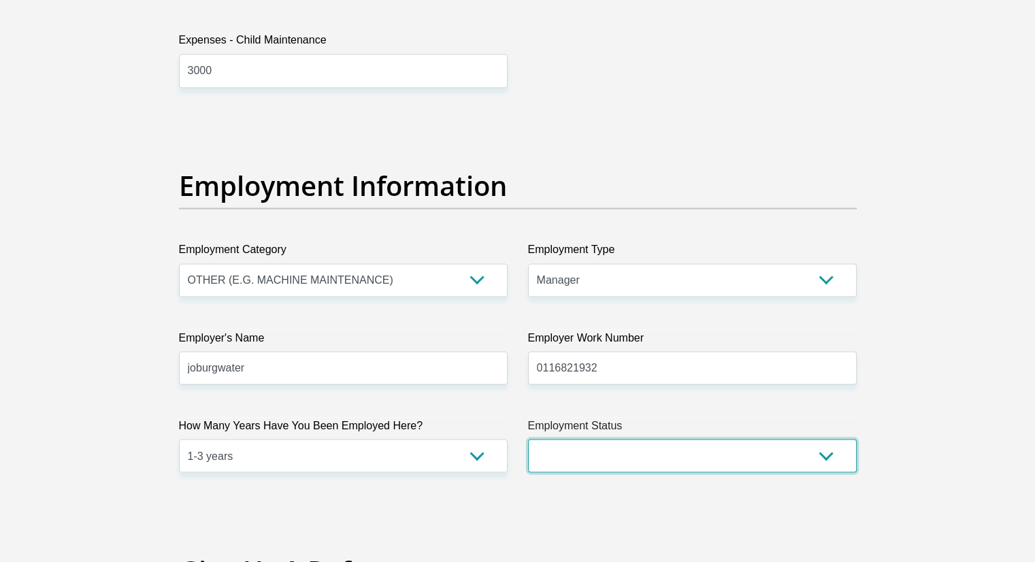
click at [702, 463] on select "Permanent/Full-time Part-time/Casual Contract Worker Self-Employed Housewife Re…" at bounding box center [692, 455] width 329 height 33
select select "1"
click at [528, 439] on select "Permanent/Full-time Part-time/Casual Contract Worker Self-Employed Housewife Re…" at bounding box center [692, 455] width 329 height 33
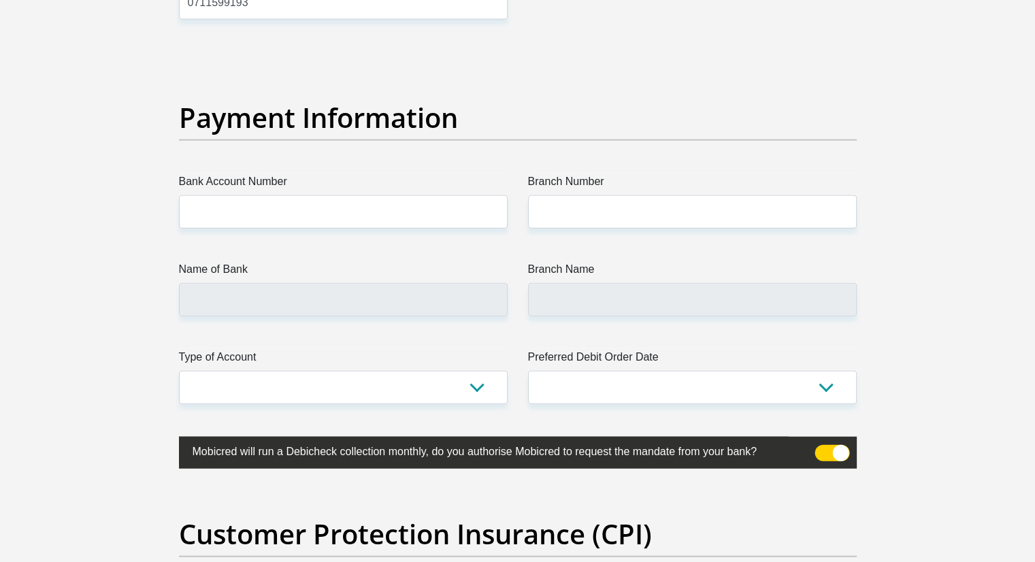
scroll to position [3062, 0]
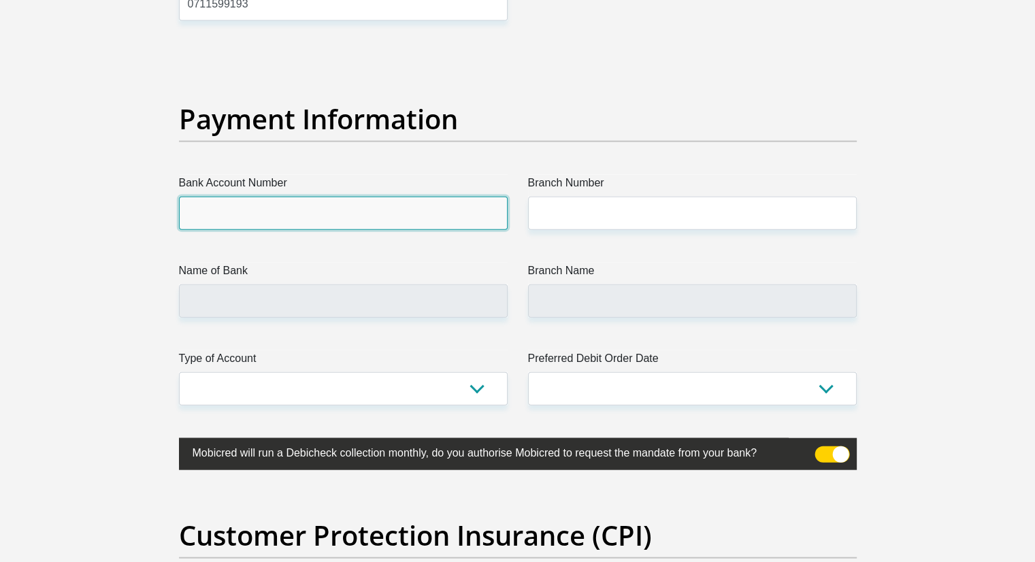
click at [199, 217] on input "Bank Account Number" at bounding box center [343, 213] width 329 height 33
paste input "1318703492"
type input "1318703492"
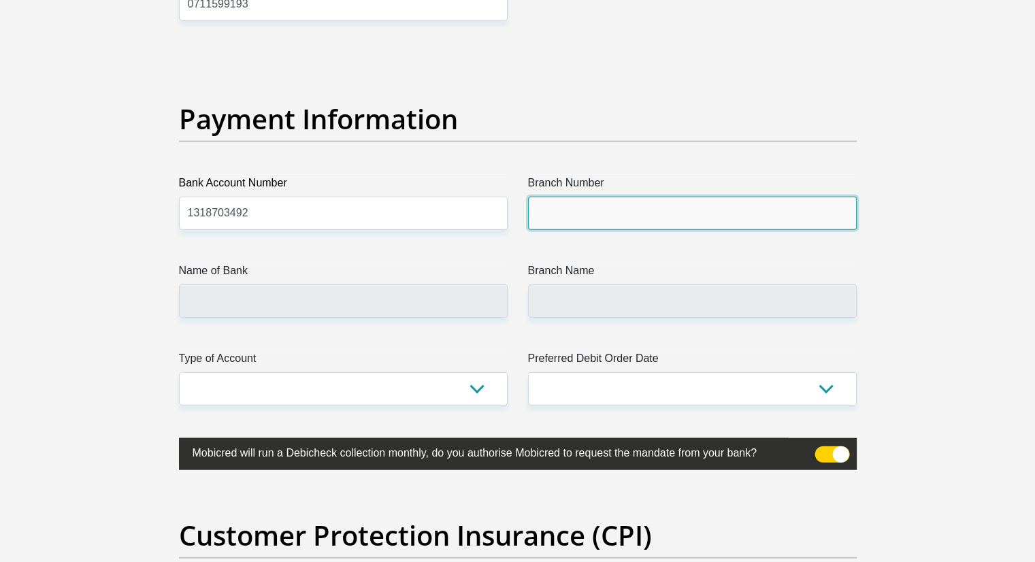
click at [582, 210] on input "Branch Number" at bounding box center [692, 213] width 329 height 33
paste input "198765"
type input "198765"
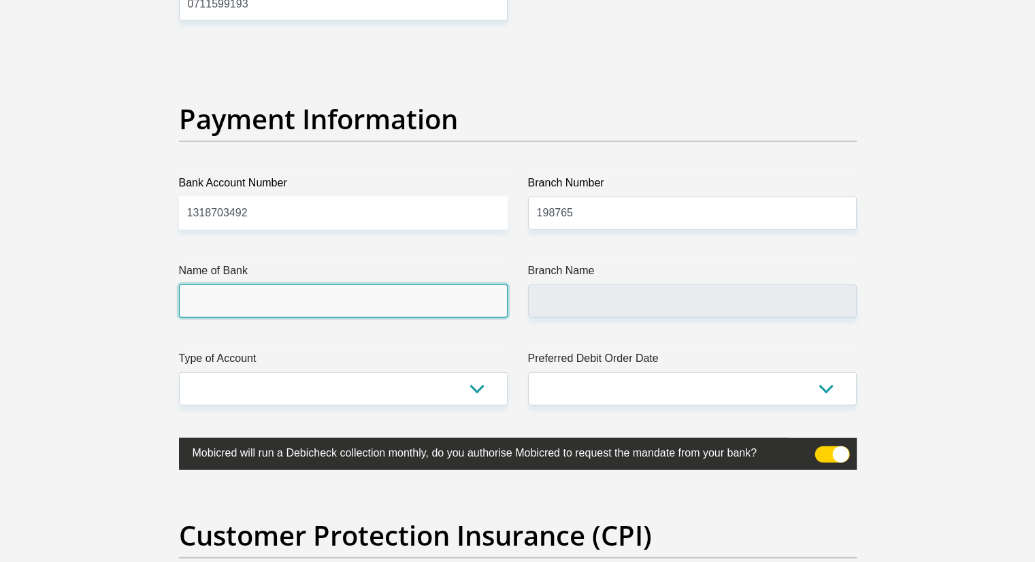
click at [249, 286] on input "Name of Bank" at bounding box center [343, 300] width 329 height 33
type input "NEDBANK"
type input "NEDBANK SOUTH AFRICA"
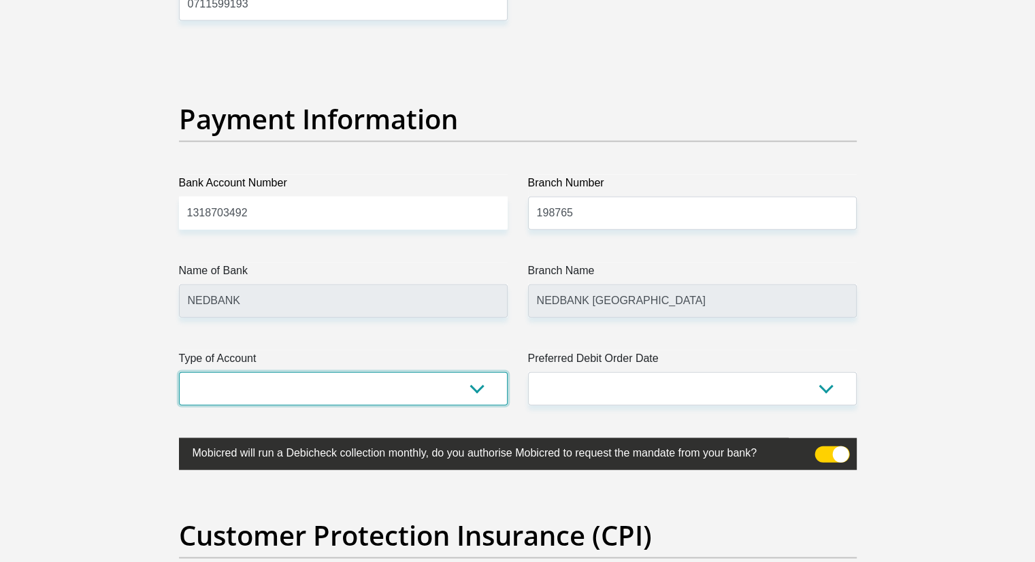
click at [272, 392] on select "Cheque Savings" at bounding box center [343, 388] width 329 height 33
select select "CUR"
click at [179, 372] on select "Cheque Savings" at bounding box center [343, 388] width 329 height 33
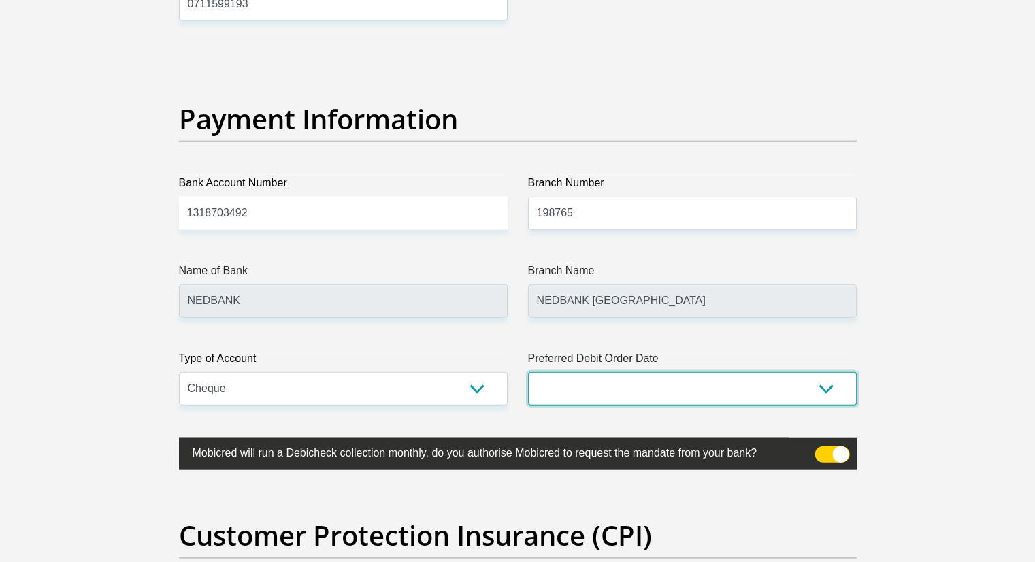
click at [708, 390] on select "1st 2nd 3rd 4th 5th 7th 18th 19th 20th 21st 22nd 23rd 24th 25th 26th 27th 28th …" at bounding box center [692, 388] width 329 height 33
select select "28"
click at [528, 372] on select "1st 2nd 3rd 4th 5th 7th 18th 19th 20th 21st 22nd 23rd 24th 25th 26th 27th 28th …" at bounding box center [692, 388] width 329 height 33
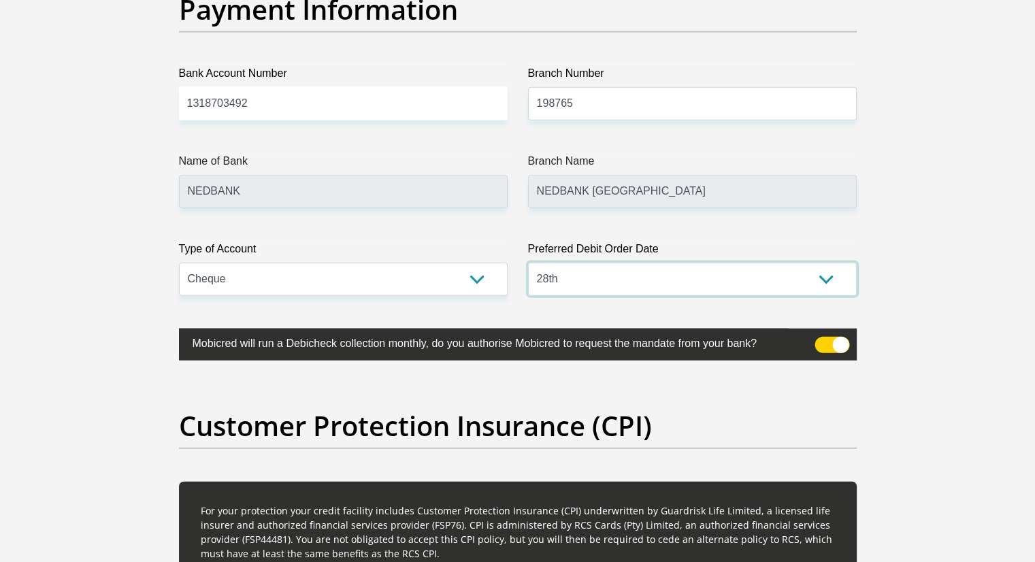
scroll to position [3267, 0]
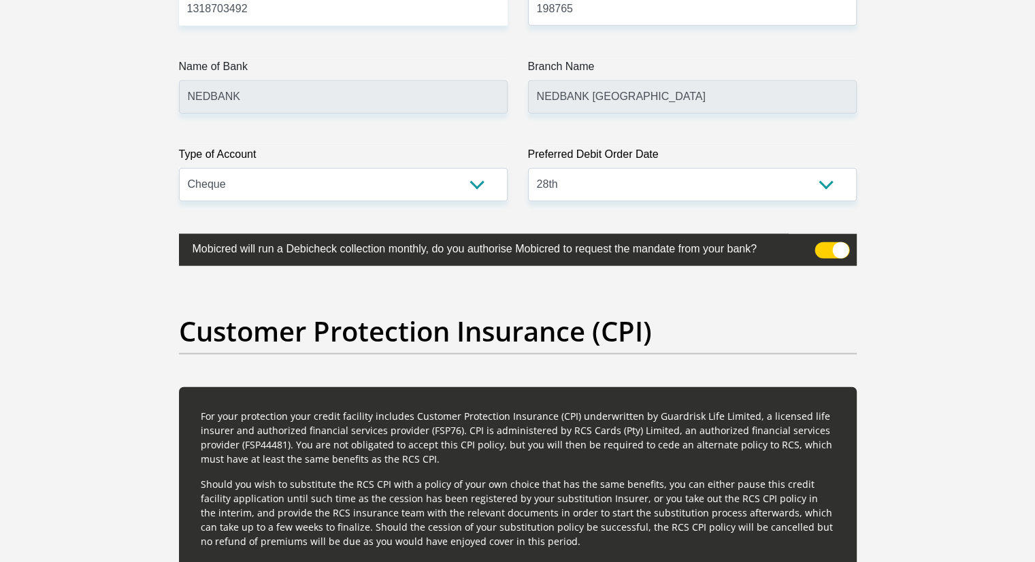
click at [820, 243] on span at bounding box center [832, 250] width 35 height 16
click at [823, 246] on input "checkbox" at bounding box center [823, 246] width 0 height 0
click at [840, 246] on span at bounding box center [832, 250] width 35 height 16
click at [823, 246] on input "checkbox" at bounding box center [823, 246] width 0 height 0
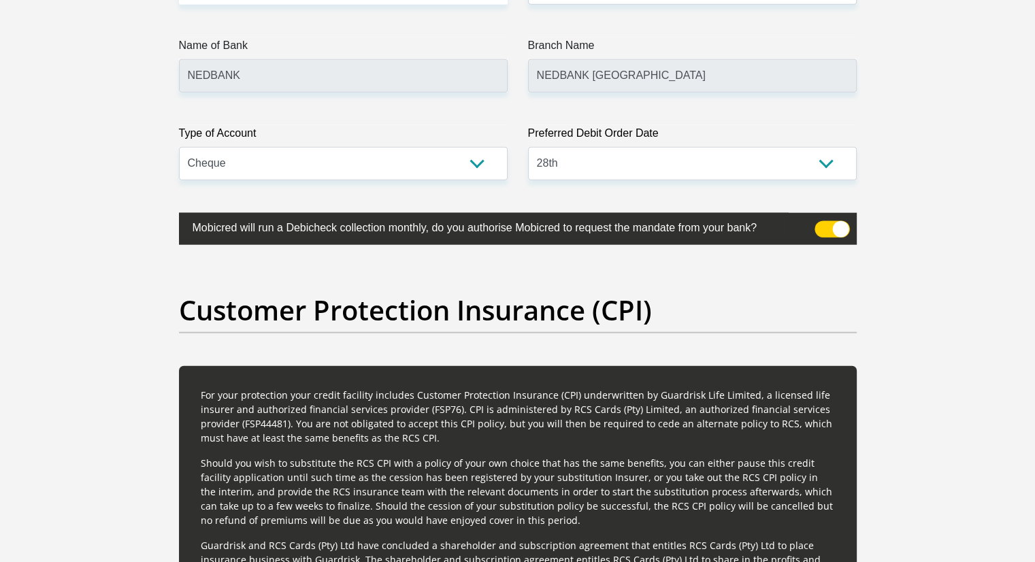
scroll to position [3471, 0]
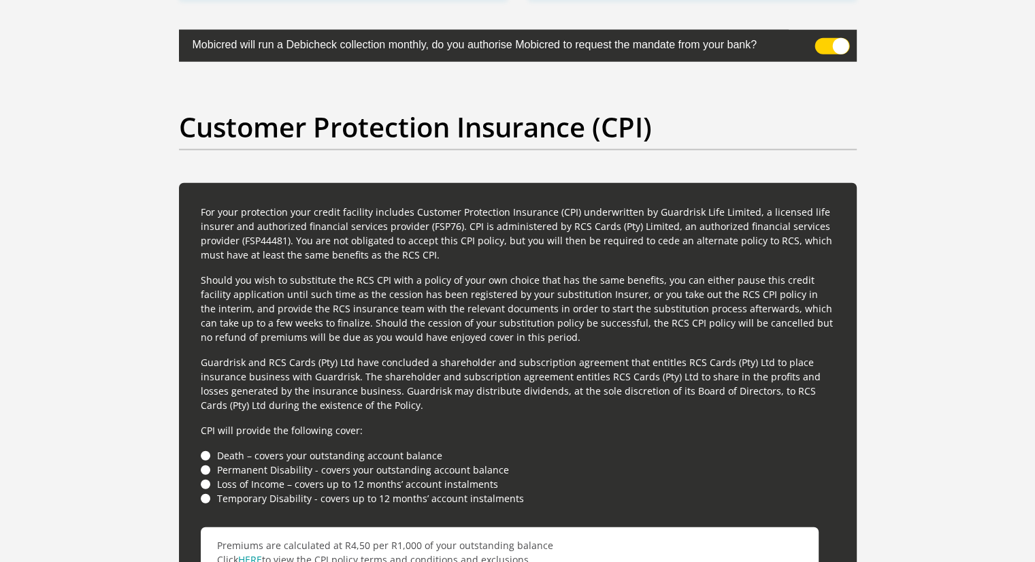
click at [820, 35] on label at bounding box center [518, 46] width 678 height 32
click at [823, 42] on input "checkbox" at bounding box center [823, 42] width 0 height 0
click at [823, 39] on span at bounding box center [832, 46] width 35 height 16
click at [823, 42] on input "checkbox" at bounding box center [823, 42] width 0 height 0
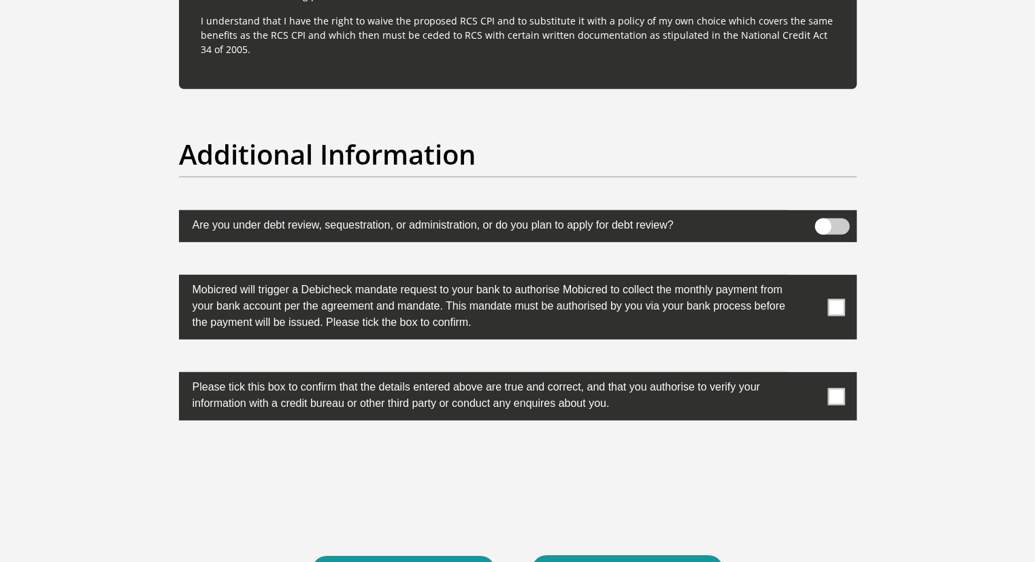
scroll to position [4219, 0]
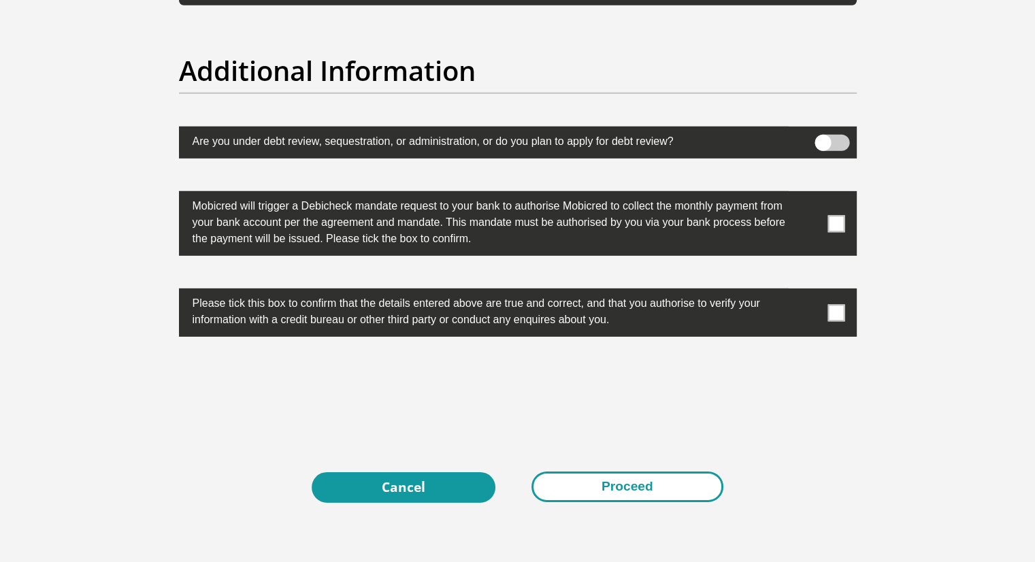
click at [642, 488] on button "Proceed" at bounding box center [627, 487] width 192 height 31
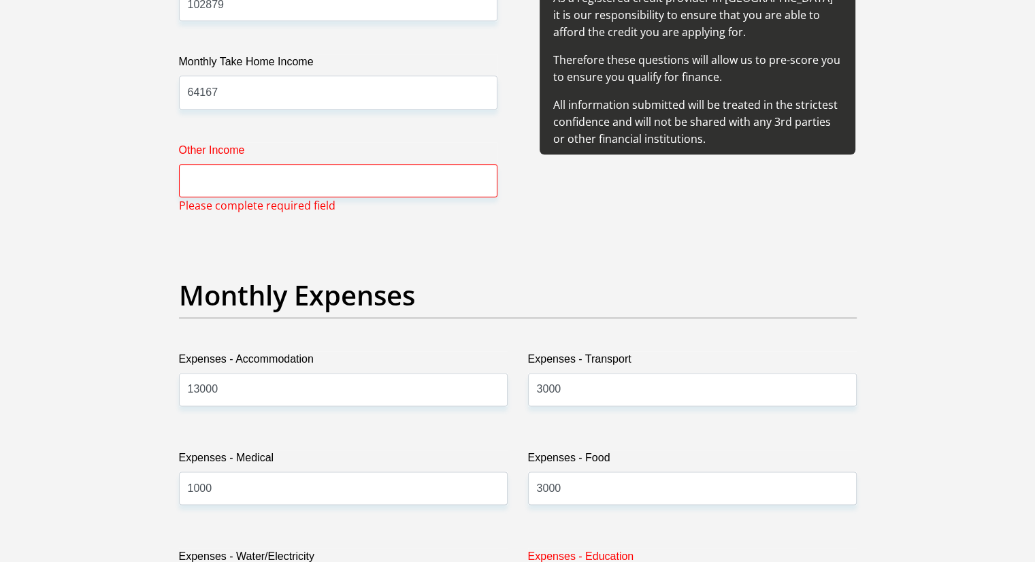
scroll to position [1690, 0]
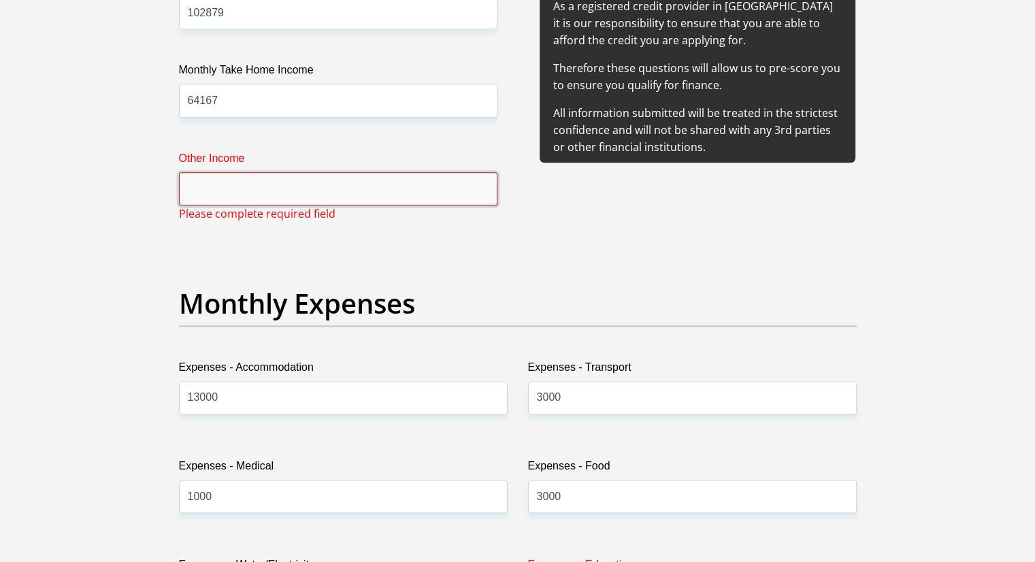
click at [289, 191] on input "Other Income" at bounding box center [338, 188] width 318 height 33
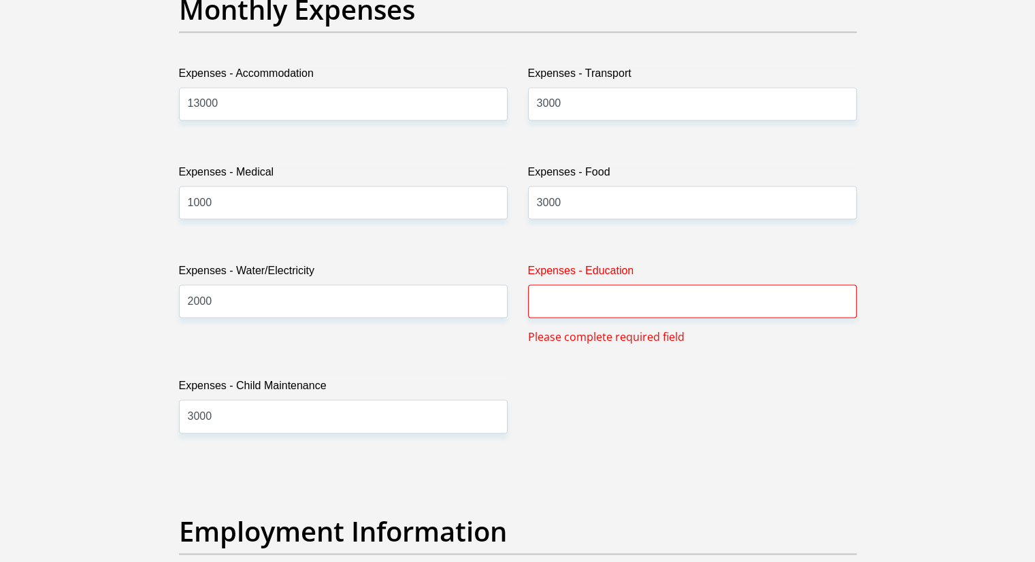
scroll to position [1963, 0]
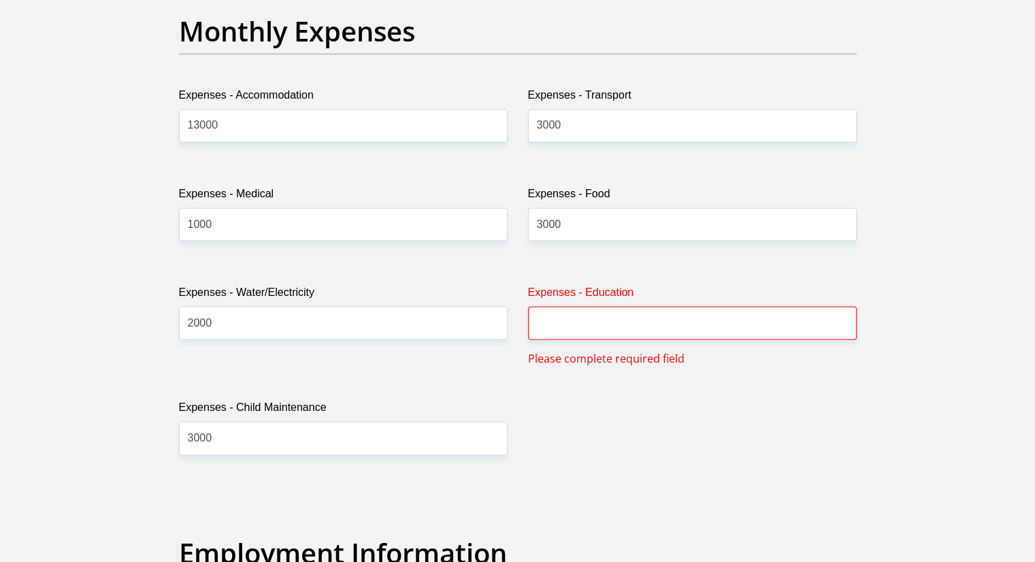
type input "0"
click at [607, 320] on input "Expenses - Education" at bounding box center [692, 322] width 329 height 33
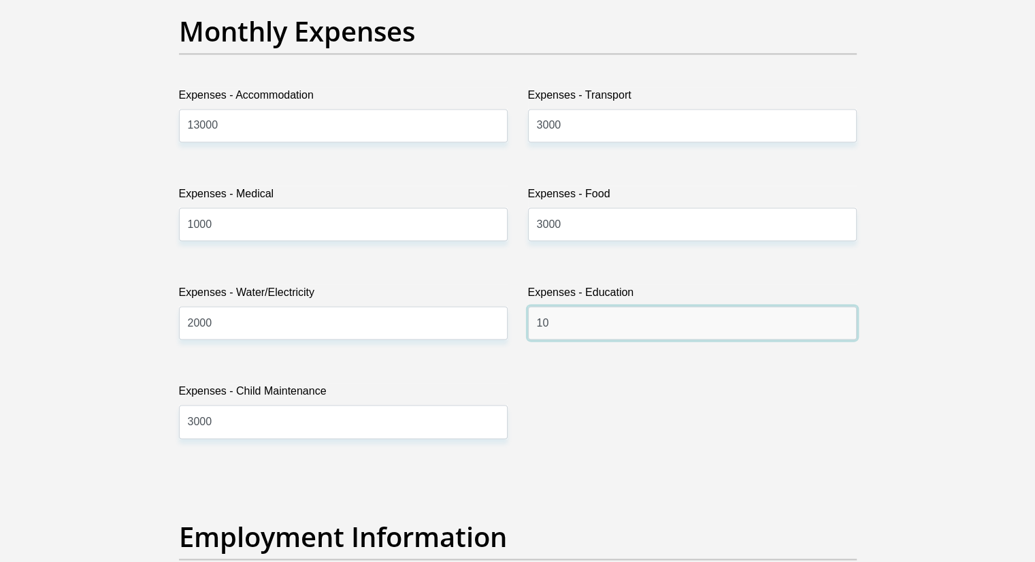
type input "1"
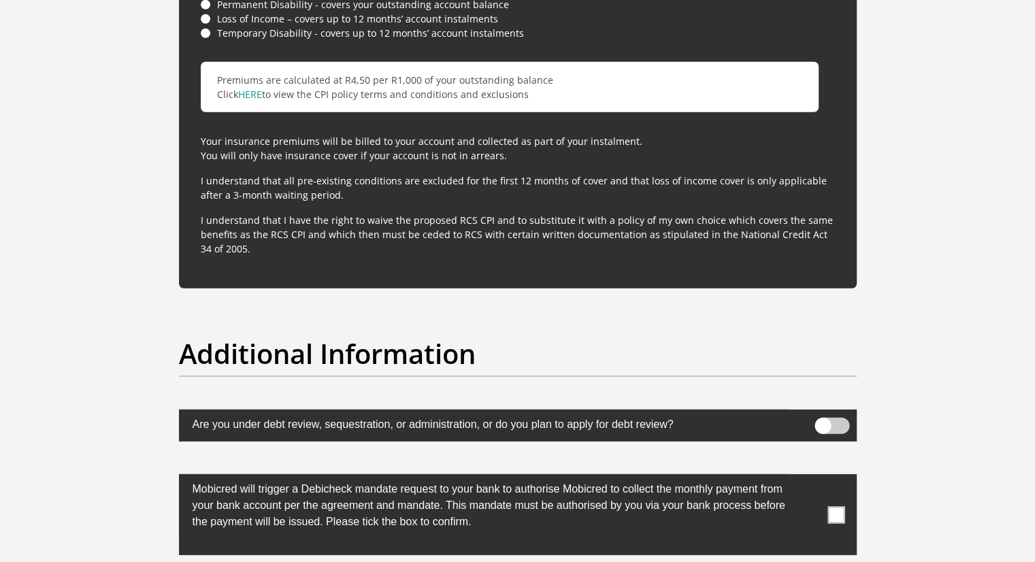
scroll to position [4276, 0]
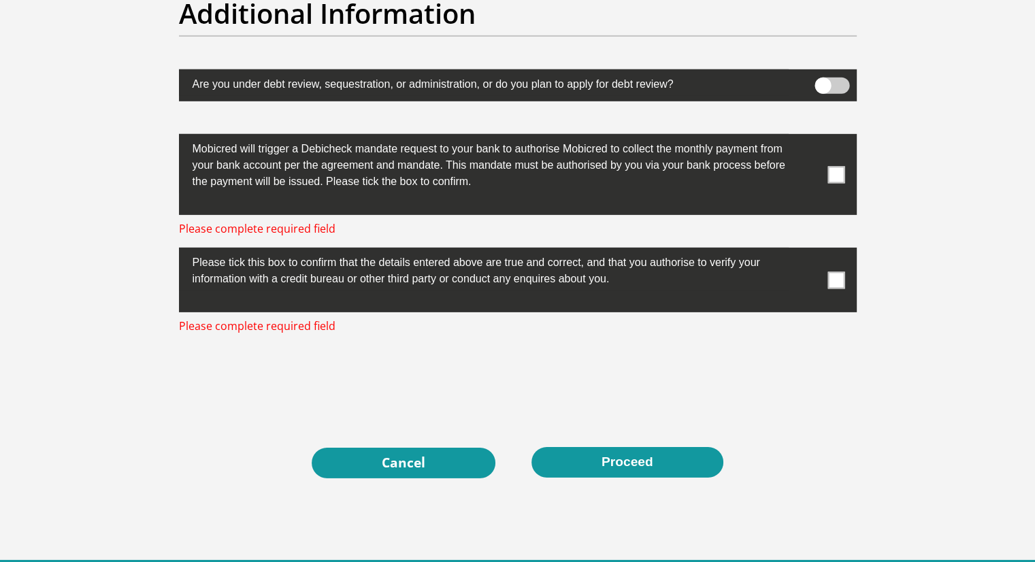
type input "0"
click at [834, 176] on span at bounding box center [836, 174] width 17 height 17
click at [809, 137] on input "checkbox" at bounding box center [809, 137] width 0 height 0
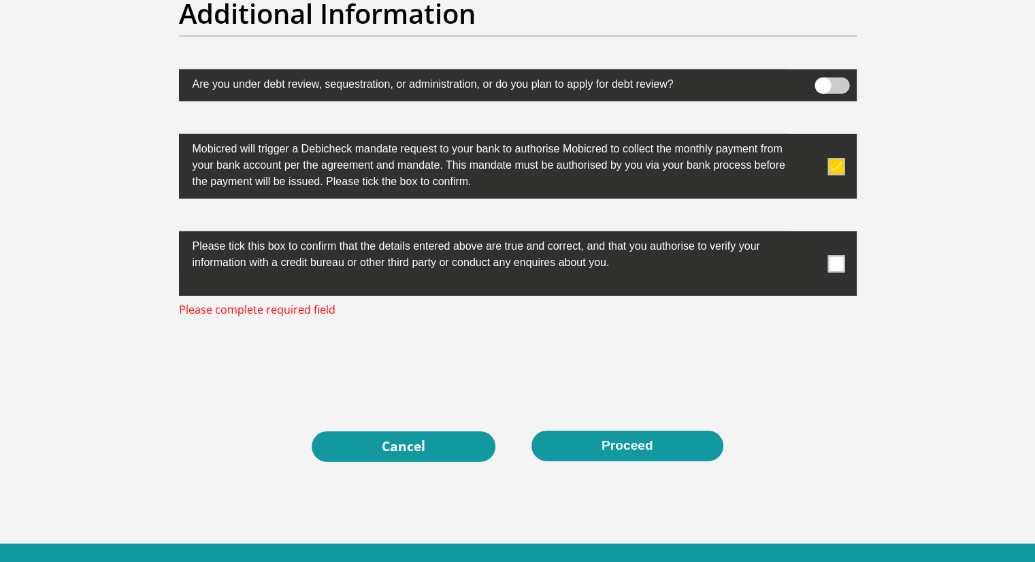
click at [838, 83] on span at bounding box center [832, 86] width 35 height 16
click at [823, 81] on input "checkbox" at bounding box center [823, 81] width 0 height 0
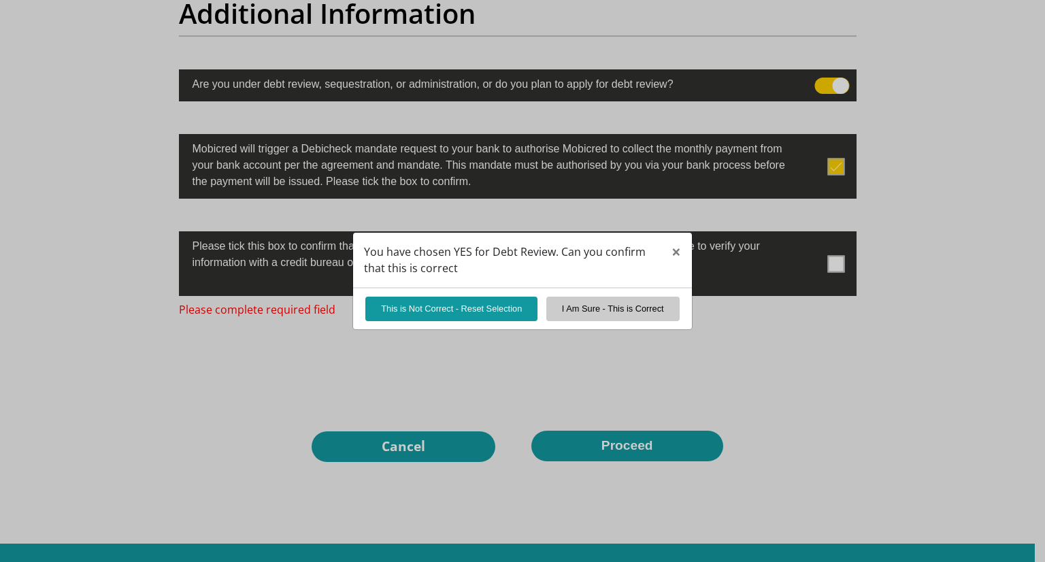
click at [837, 267] on div "You have chosen YES for Debt Review. Can you confirm that this is correct × Thi…" at bounding box center [522, 281] width 1045 height 562
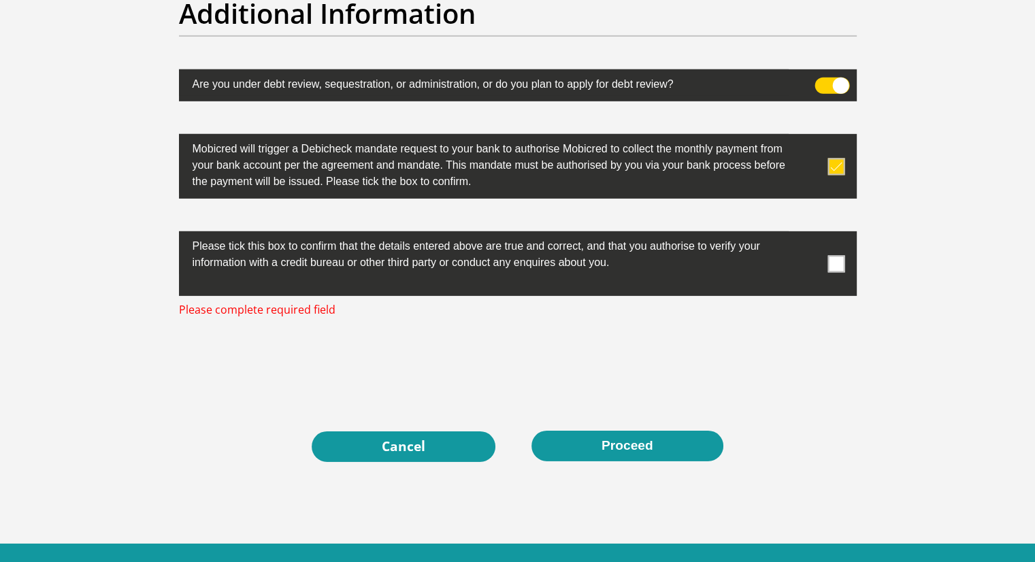
click at [838, 258] on span at bounding box center [836, 263] width 17 height 17
click at [809, 235] on input "checkbox" at bounding box center [809, 235] width 0 height 0
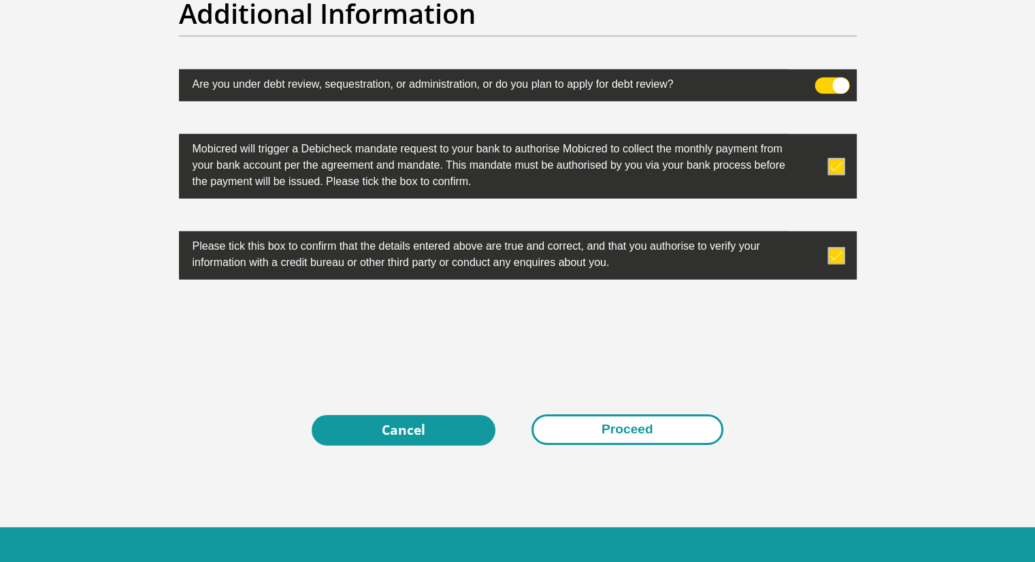
click at [613, 424] on button "Proceed" at bounding box center [627, 429] width 192 height 31
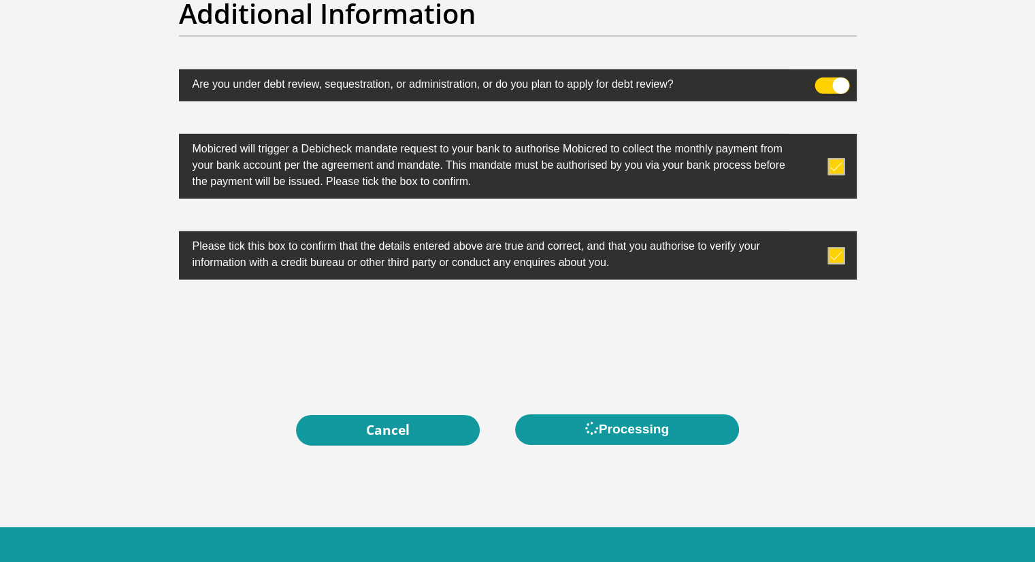
scroll to position [0, 0]
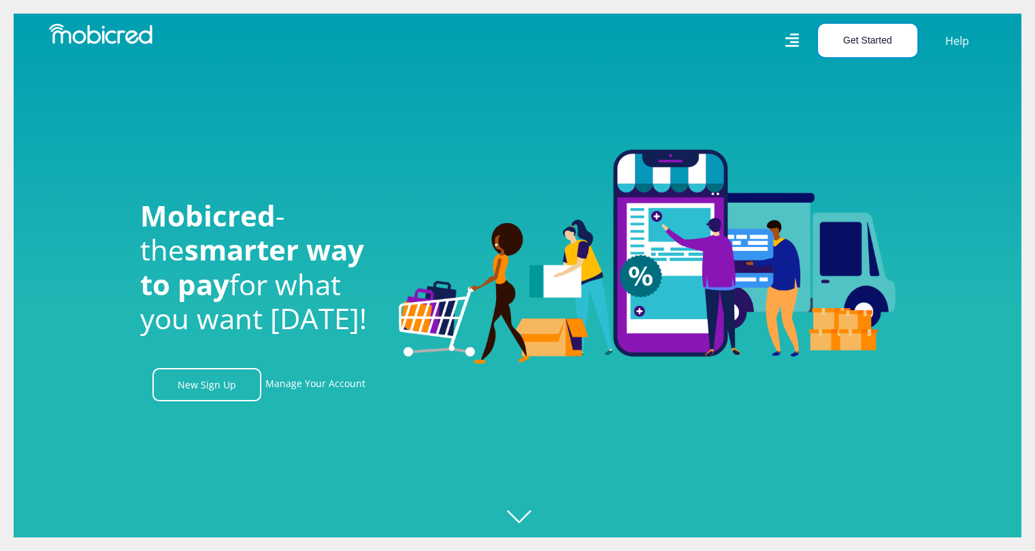
click at [873, 33] on button "Get Started" at bounding box center [867, 40] width 99 height 33
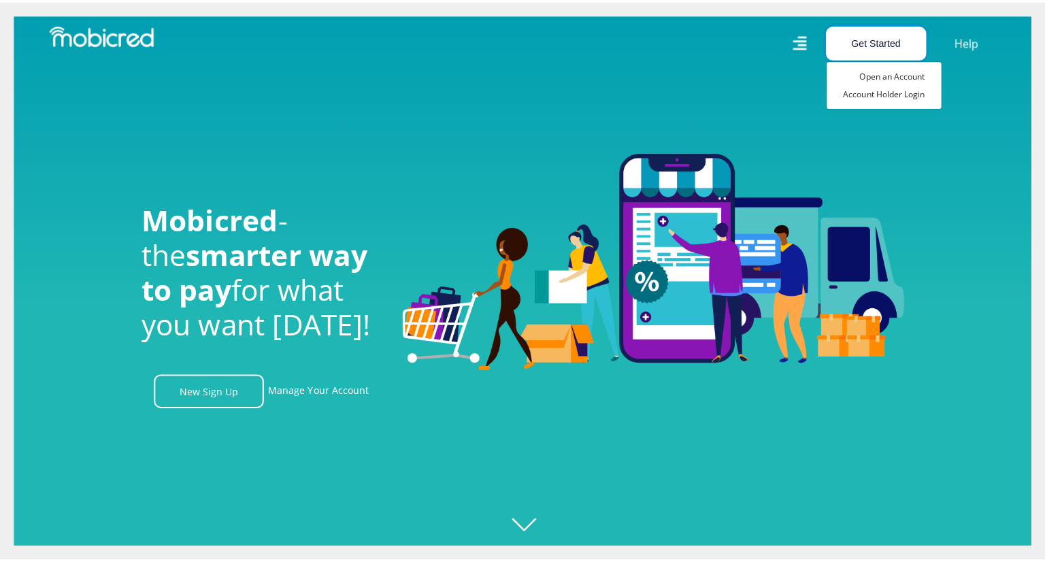
scroll to position [0, 969]
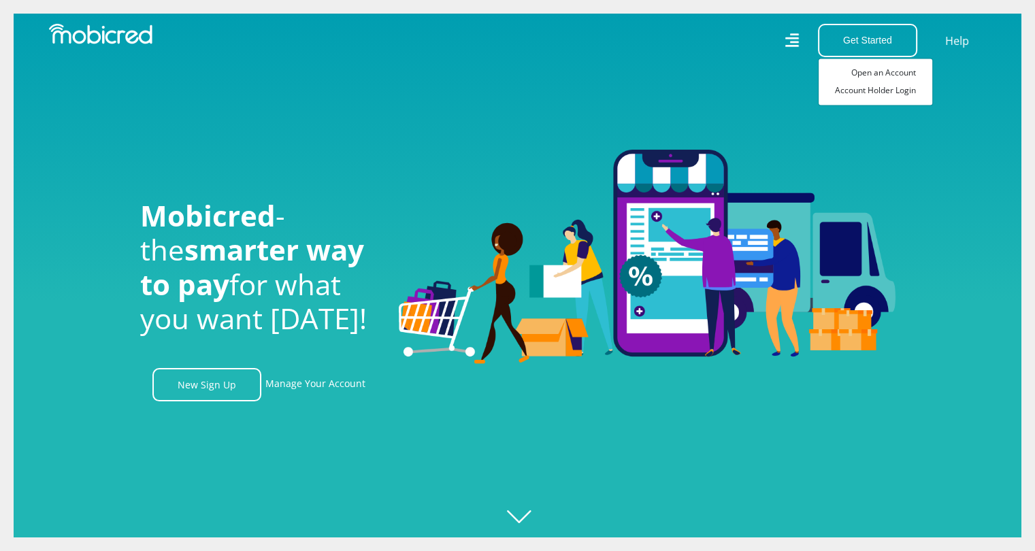
click at [799, 42] on icon at bounding box center [792, 40] width 14 height 14
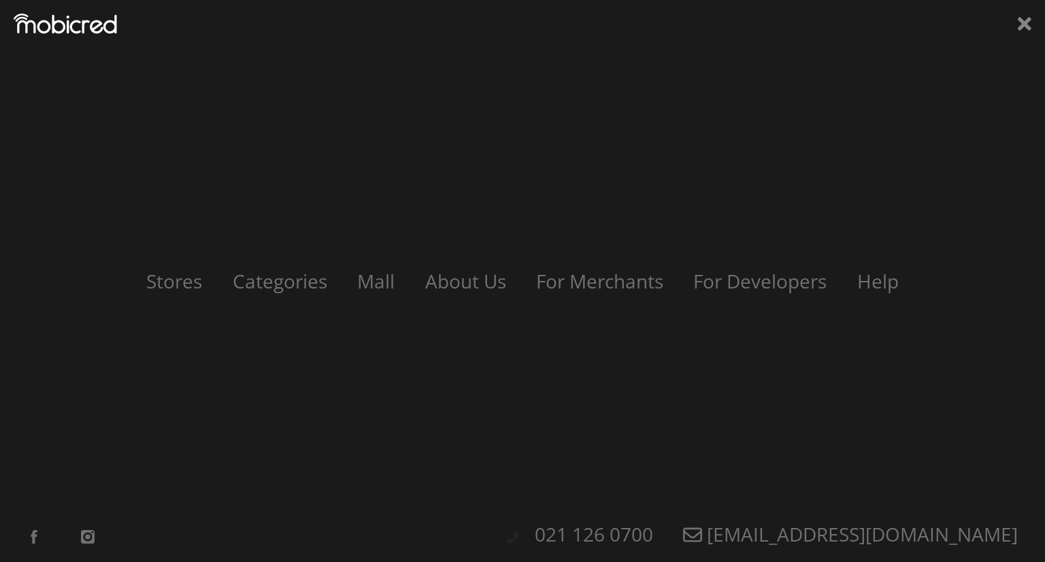
scroll to position [0, 1745]
click at [433, 287] on link "About Us" at bounding box center [465, 281] width 113 height 26
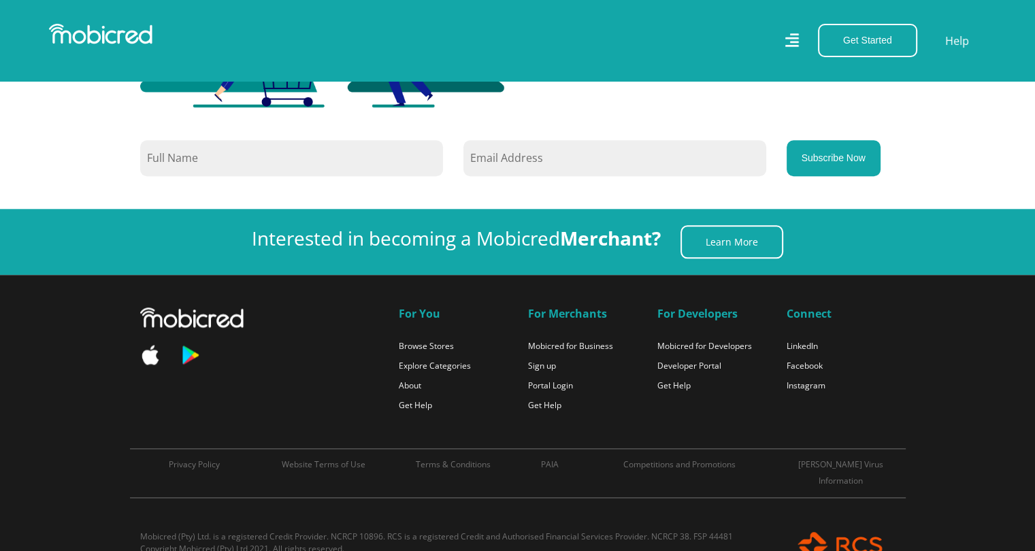
scroll to position [1361, 0]
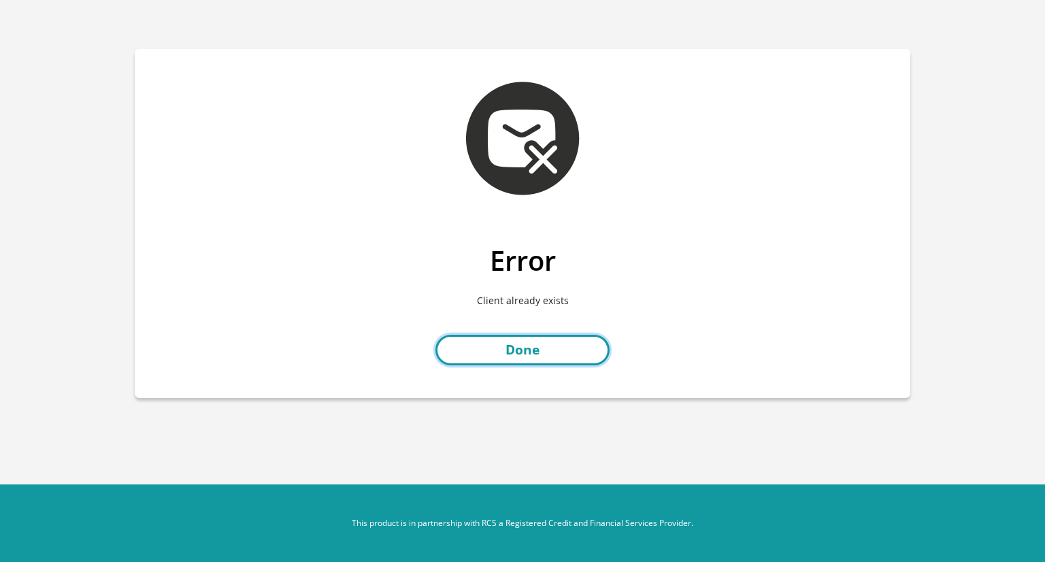
click at [538, 355] on link "Done" at bounding box center [523, 350] width 174 height 31
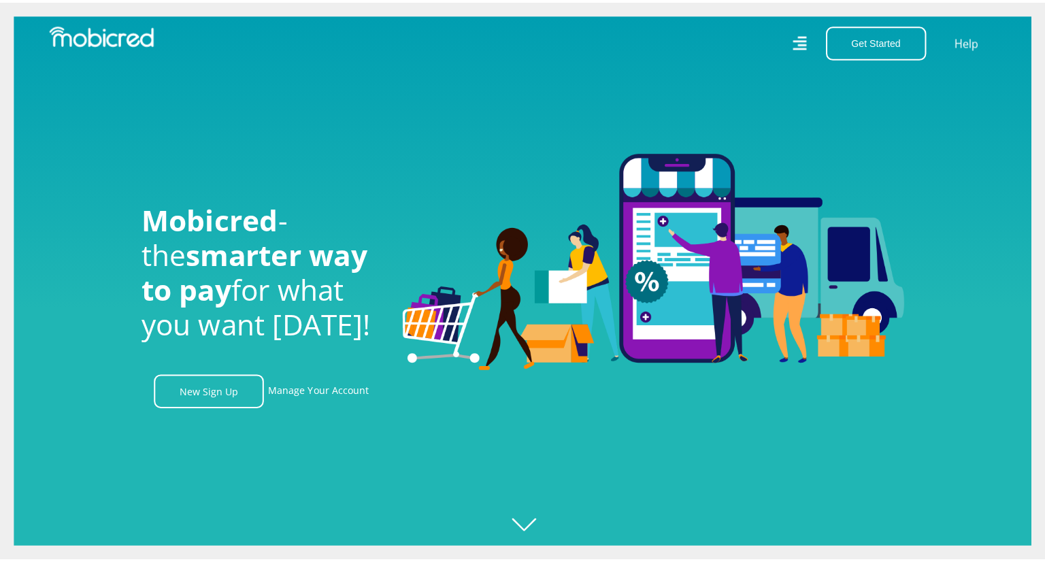
scroll to position [0, 969]
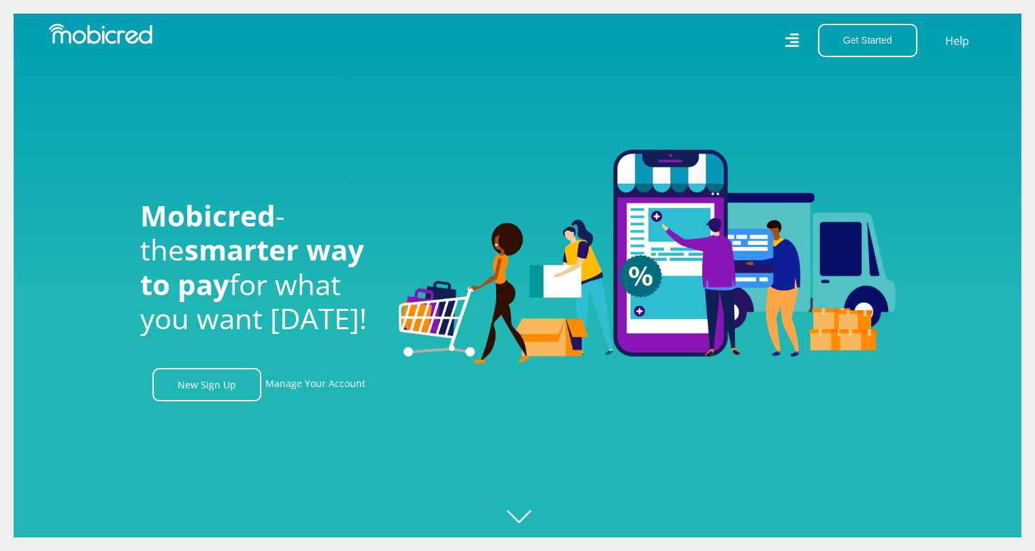
click at [798, 40] on icon at bounding box center [792, 41] width 14 height 20
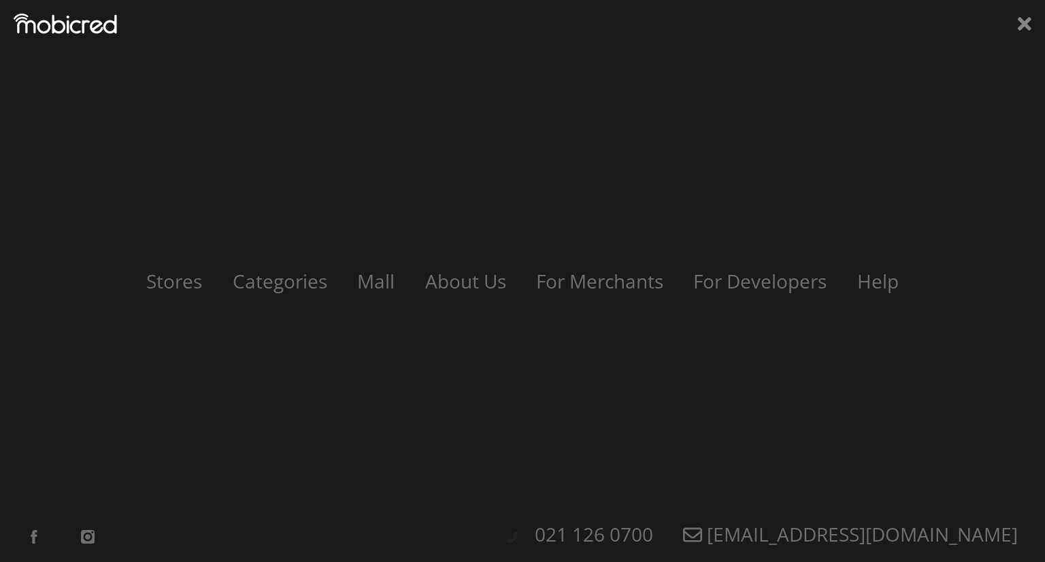
click at [1032, 22] on div "Stores Categories Mall About Us For Merchants For Developers Help Sign Up Sign …" at bounding box center [522, 281] width 1045 height 562
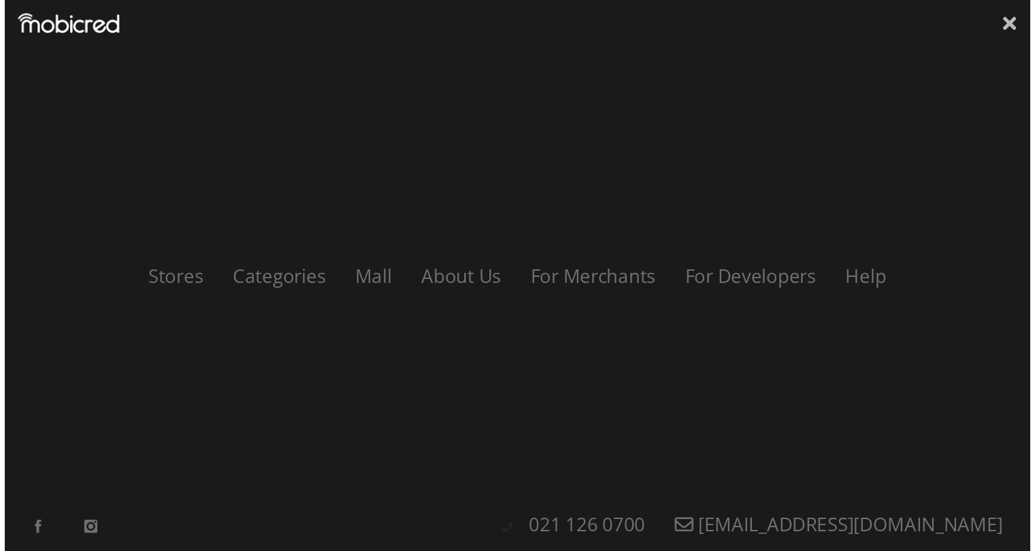
scroll to position [0, 1745]
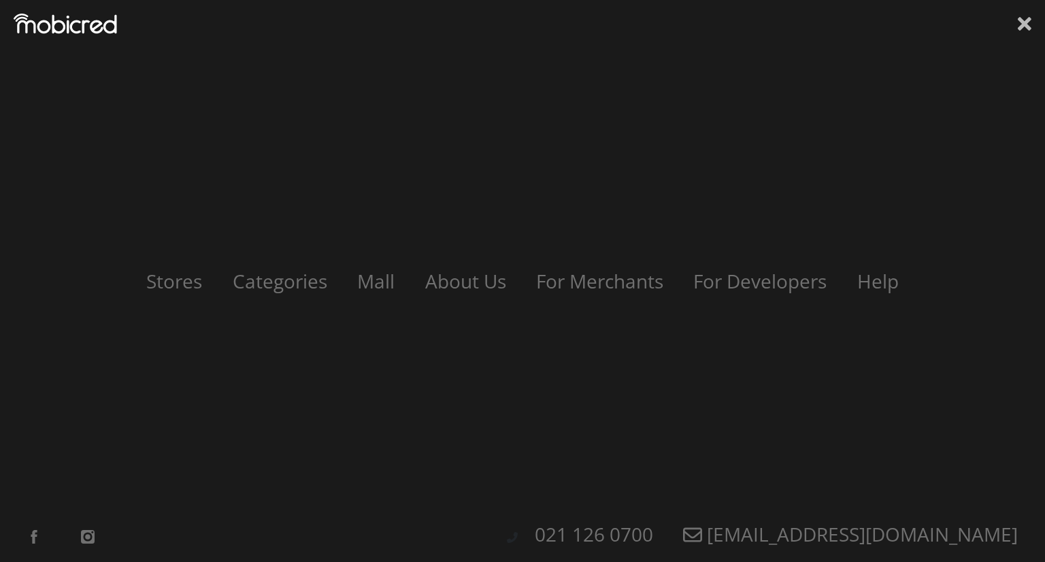
click at [1026, 20] on icon at bounding box center [1025, 24] width 14 height 14
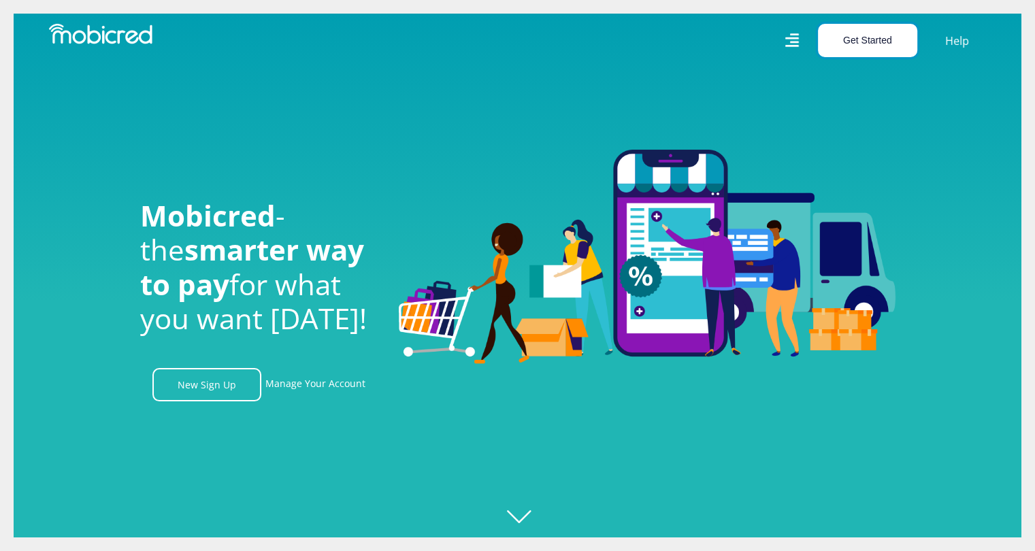
click at [871, 32] on button "Get Started" at bounding box center [867, 40] width 99 height 33
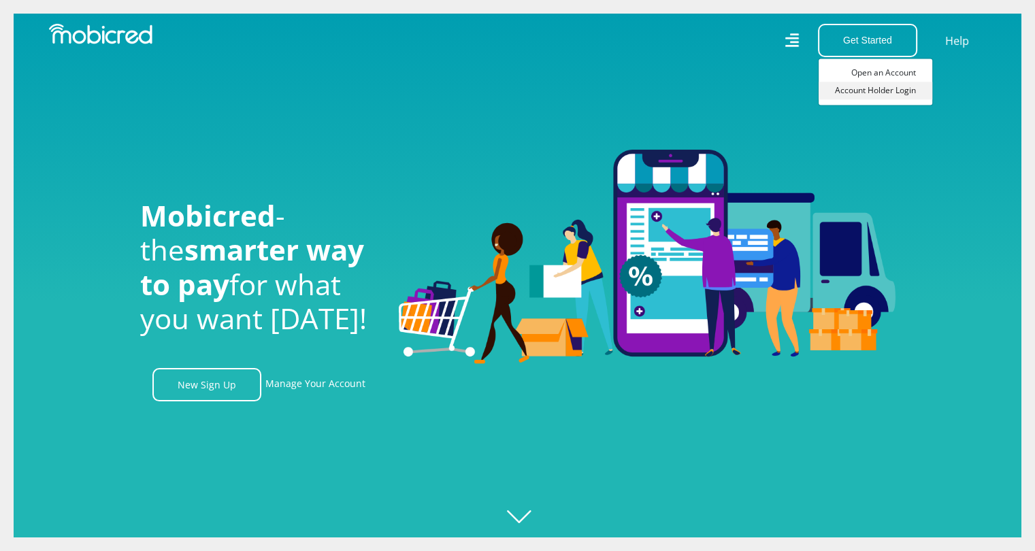
click at [858, 95] on link "Account Holder Login" at bounding box center [876, 91] width 114 height 18
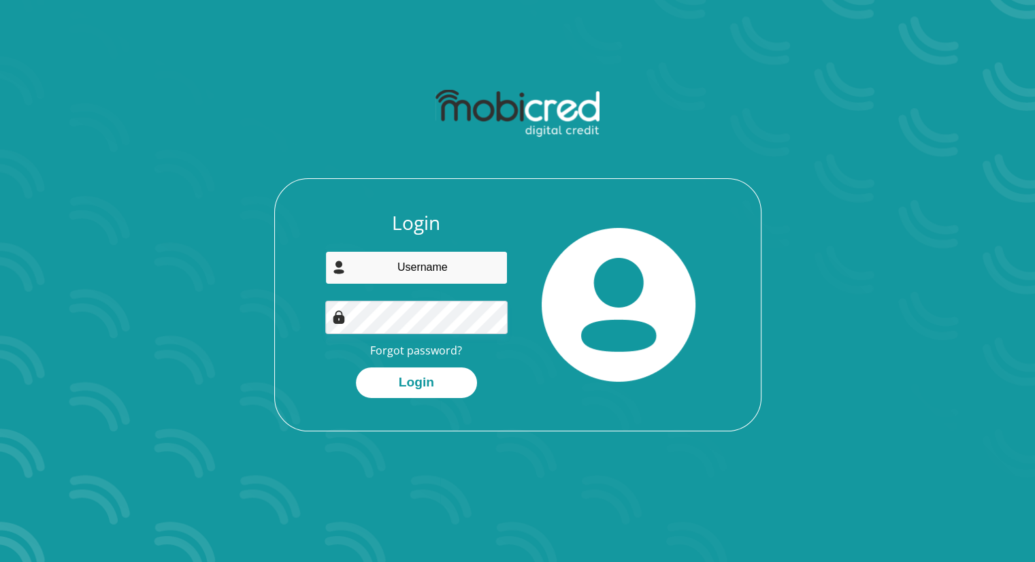
click at [397, 273] on input "email" at bounding box center [416, 267] width 182 height 33
type input "fhuluman@gmail.com"
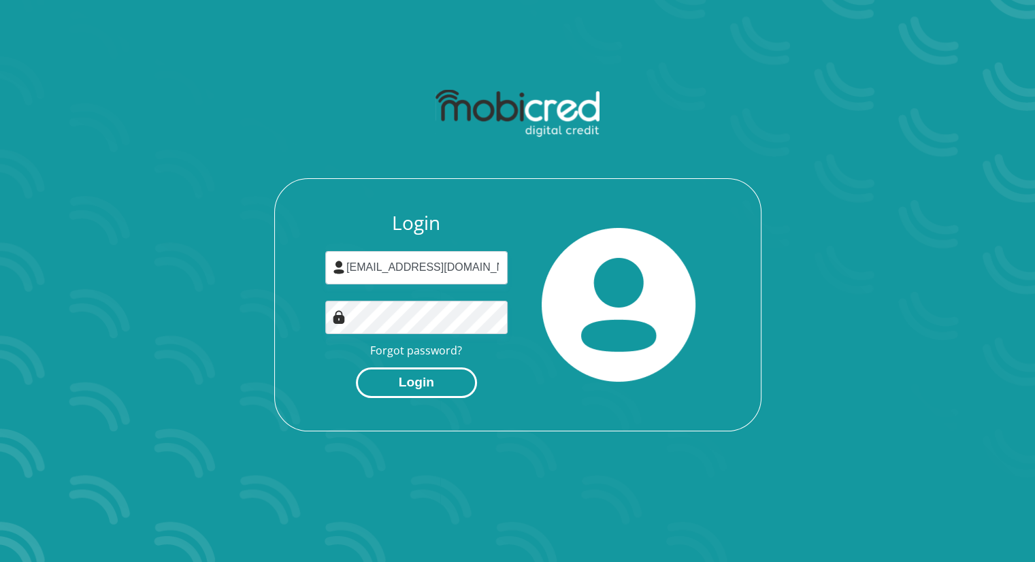
drag, startPoint x: 387, startPoint y: 391, endPoint x: 400, endPoint y: 393, distance: 13.8
click at [399, 395] on button "Login" at bounding box center [416, 382] width 121 height 31
